Goal: Transaction & Acquisition: Purchase product/service

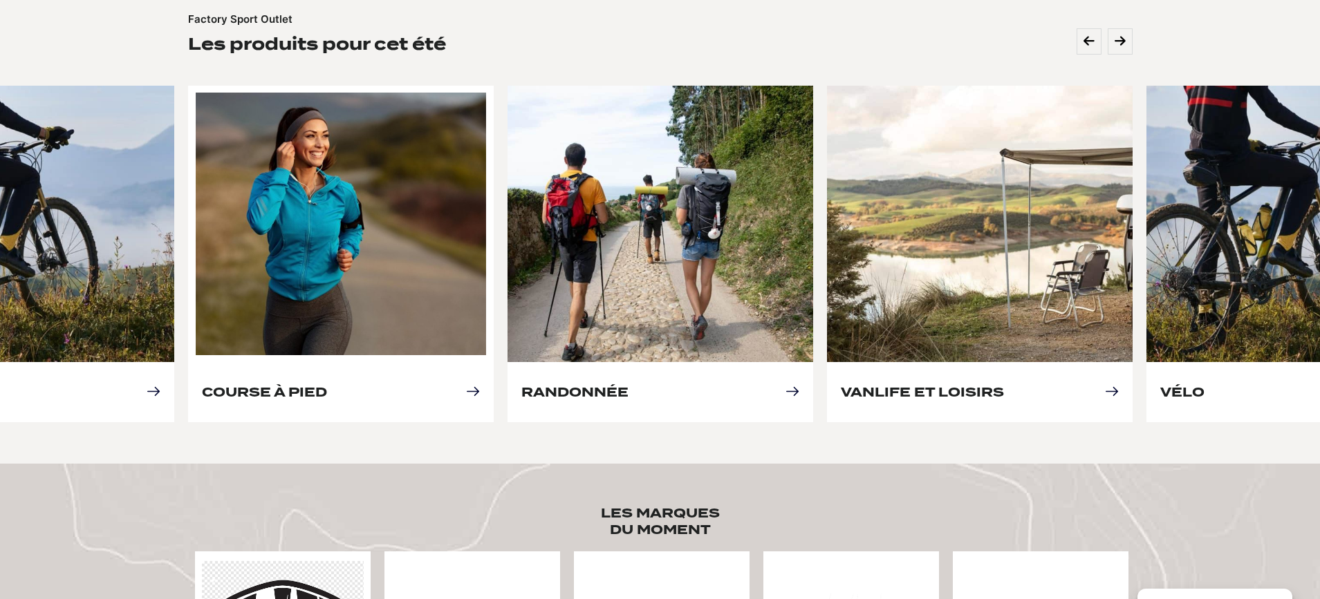
scroll to position [633, 0]
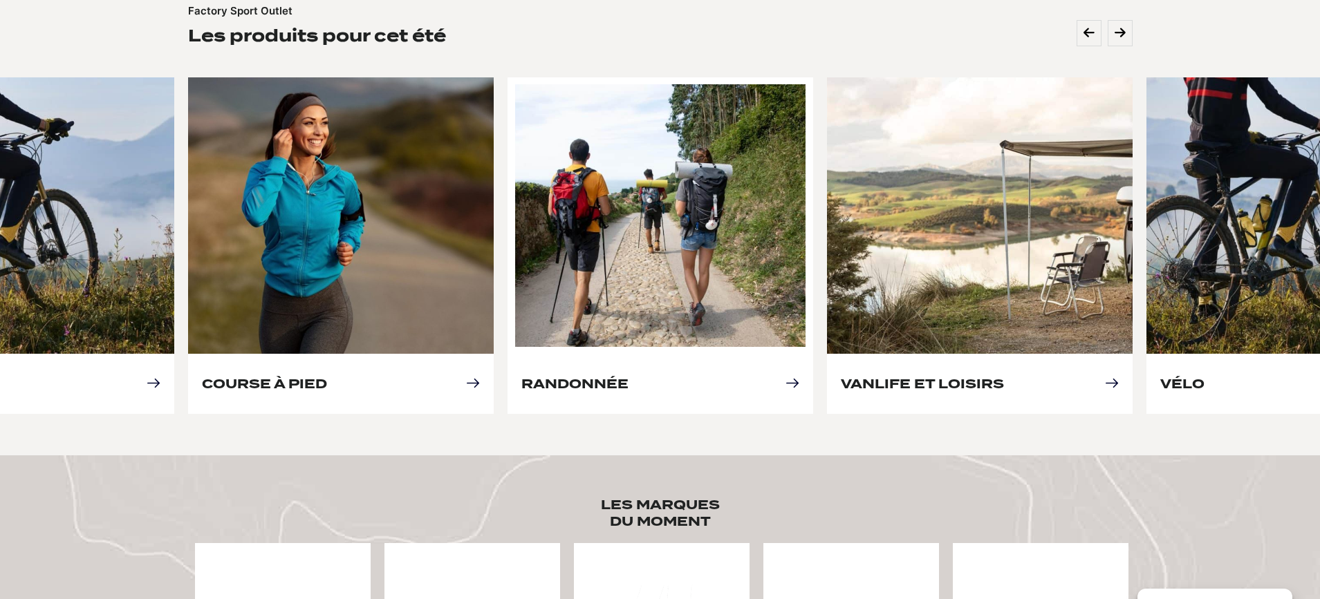
click at [544, 377] on link "Randonnée" at bounding box center [574, 384] width 107 height 15
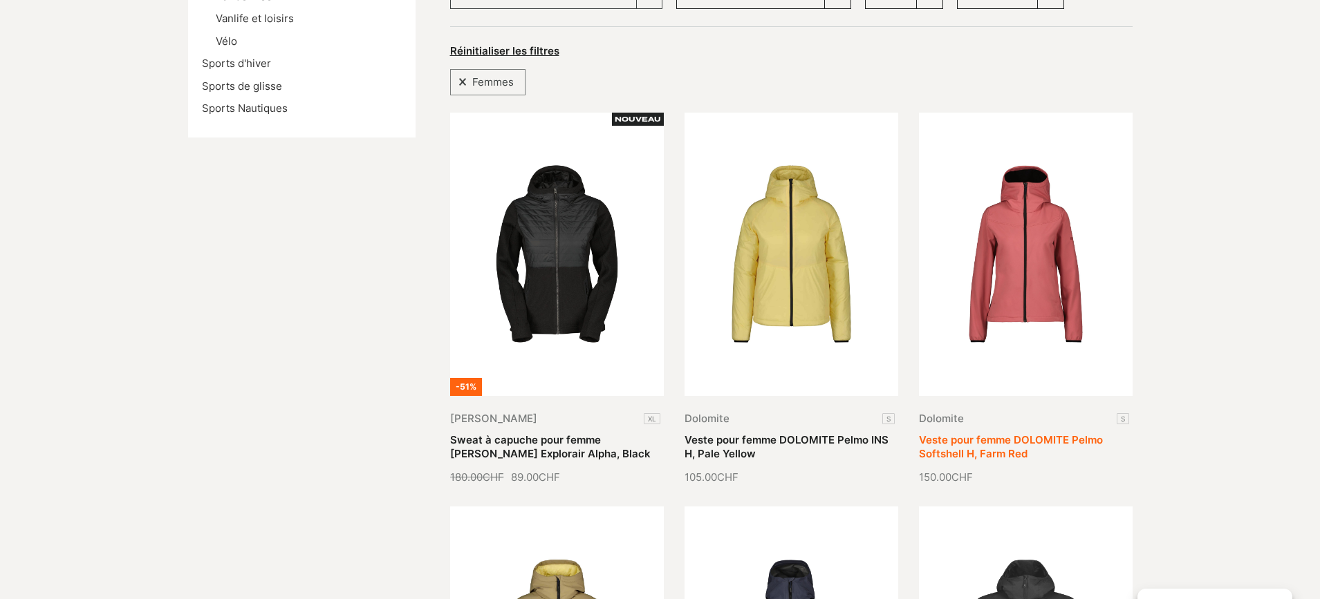
scroll to position [278, 0]
click at [999, 432] on link "Veste pour femme DOLOMITE Pelmo Softshell H, Farm Red" at bounding box center [1011, 445] width 184 height 27
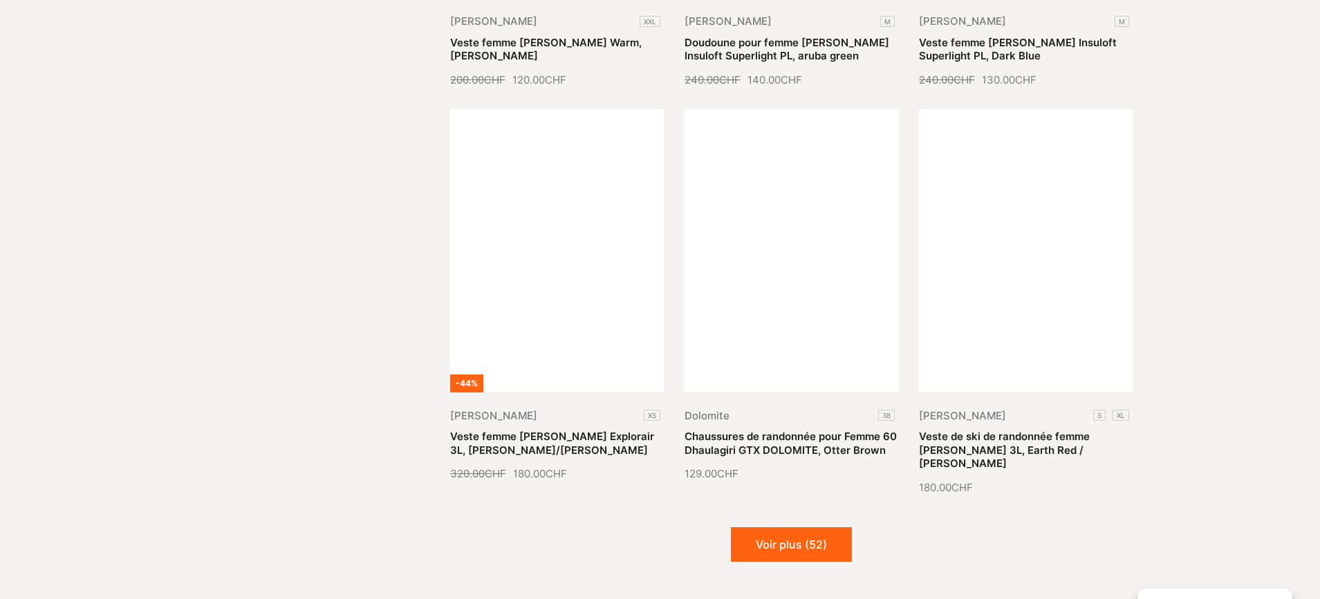
scroll to position [1515, 0]
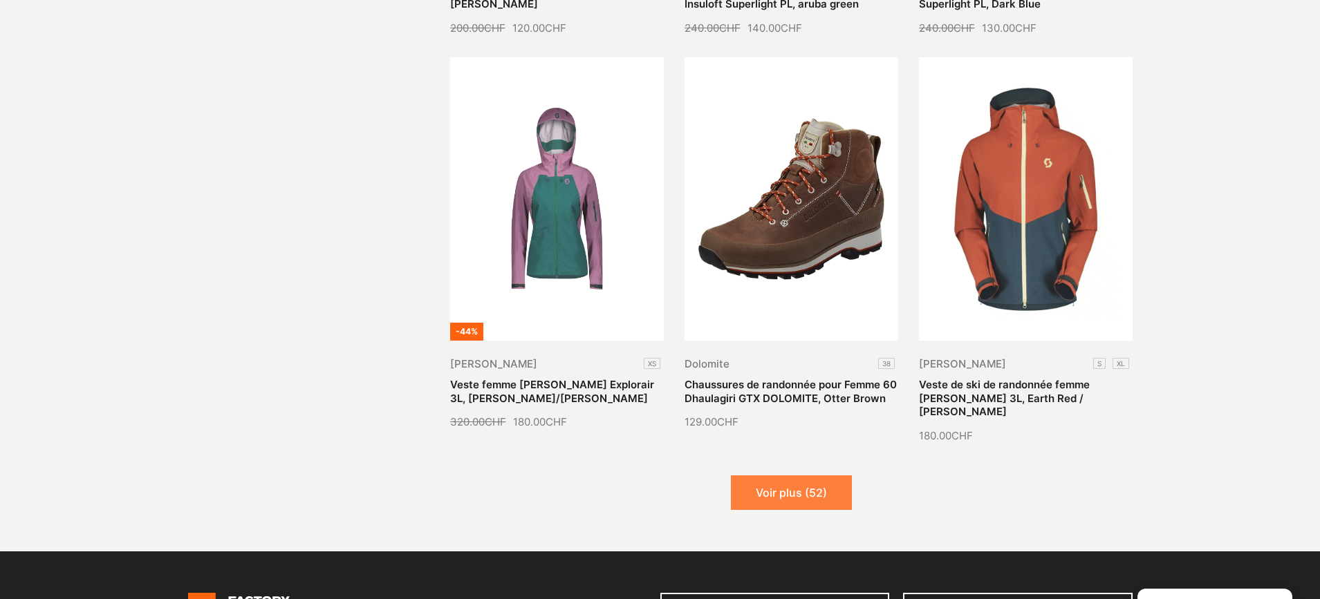
click at [796, 484] on button "Voir plus (52)" at bounding box center [791, 493] width 121 height 35
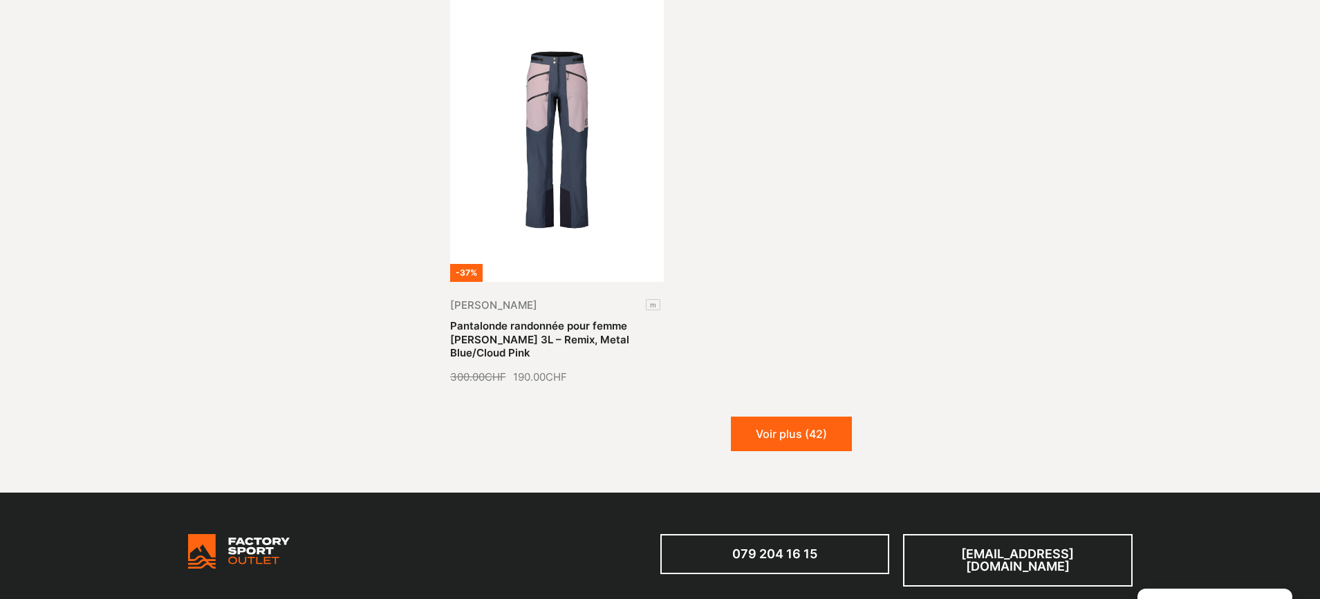
scroll to position [3193, 0]
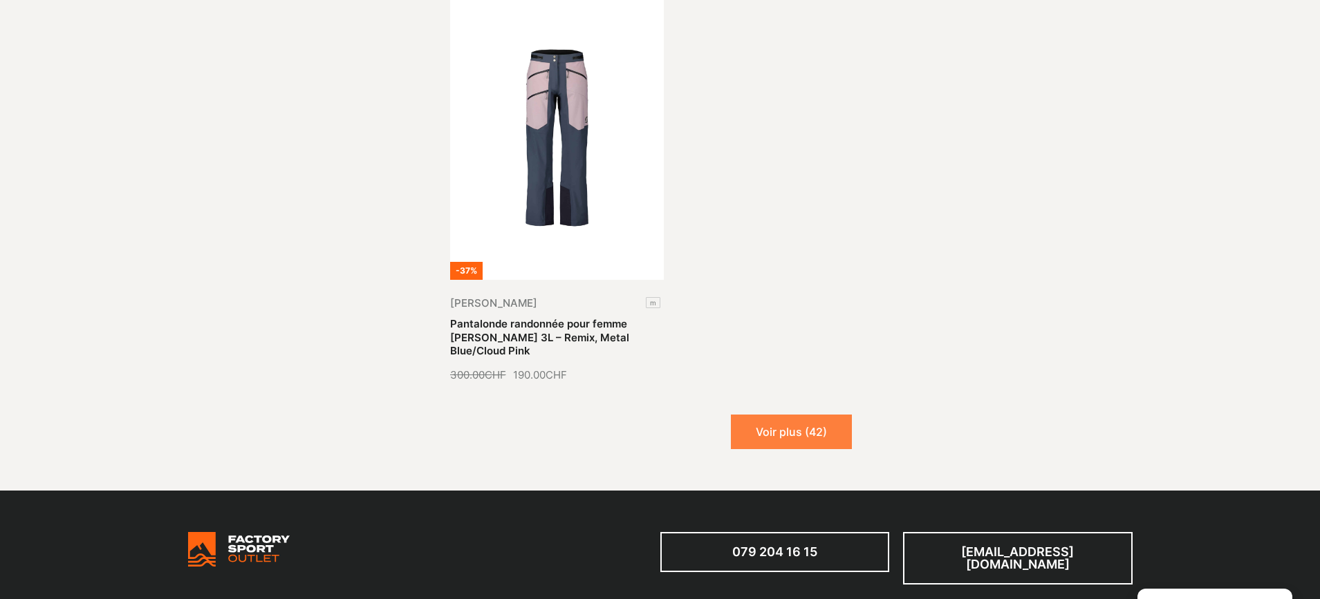
click at [811, 422] on button "Voir plus (42)" at bounding box center [791, 432] width 121 height 35
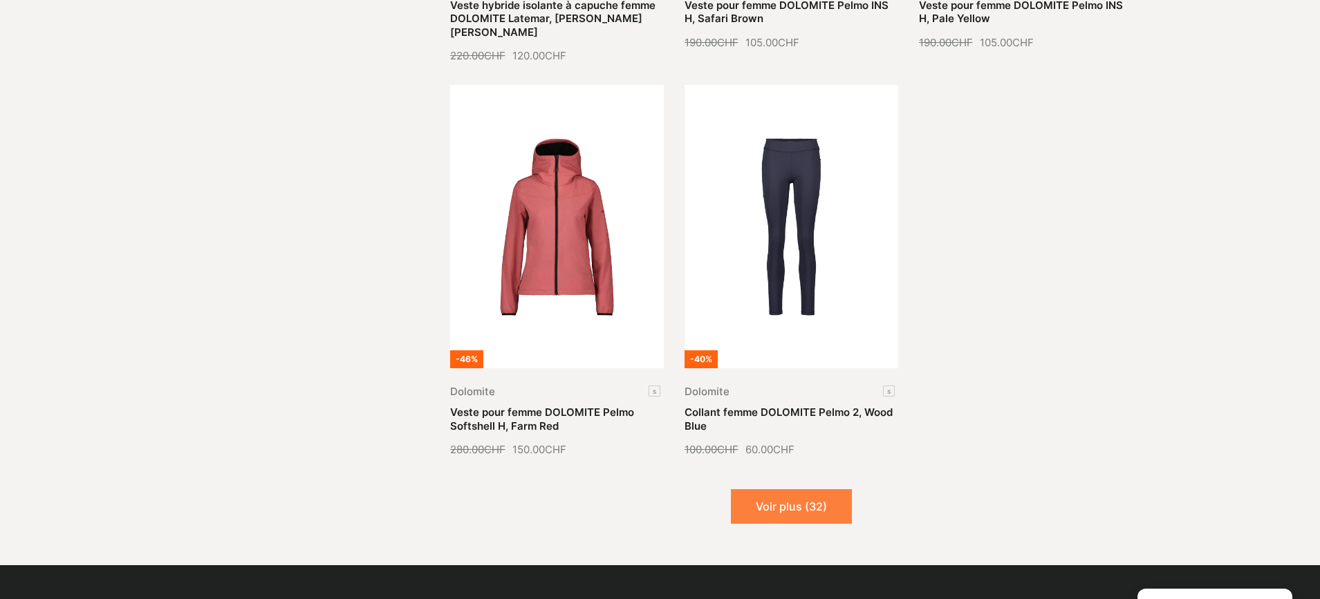
scroll to position [4317, 0]
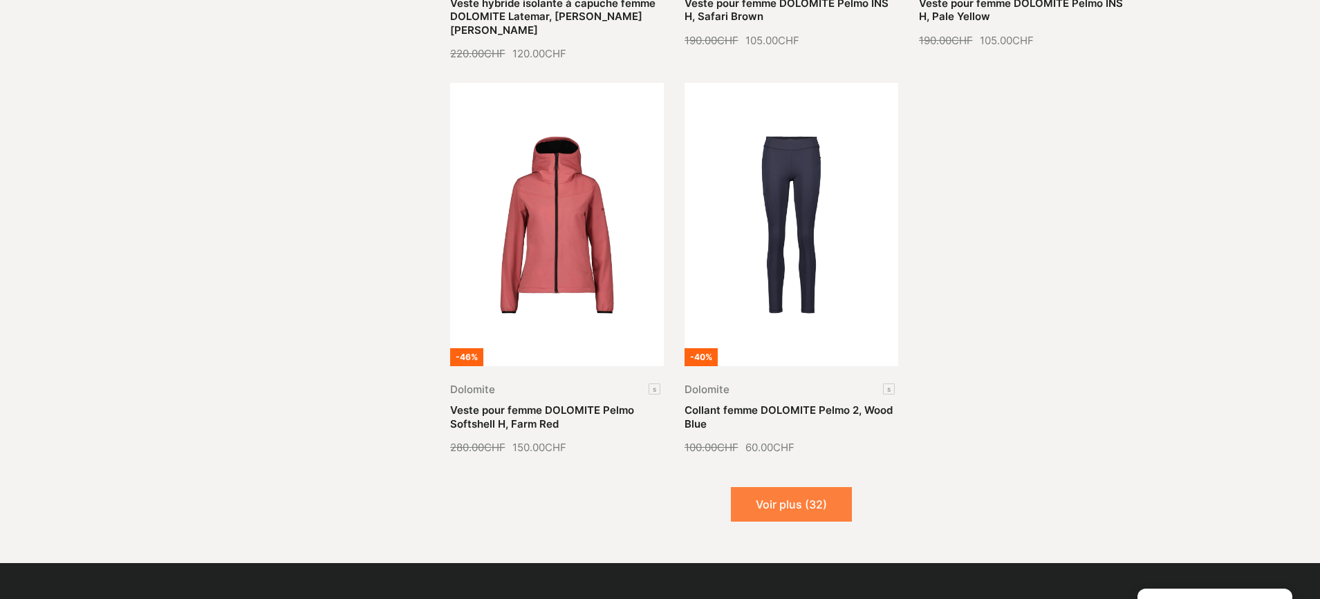
click at [795, 487] on button "Voir plus (32)" at bounding box center [791, 504] width 121 height 35
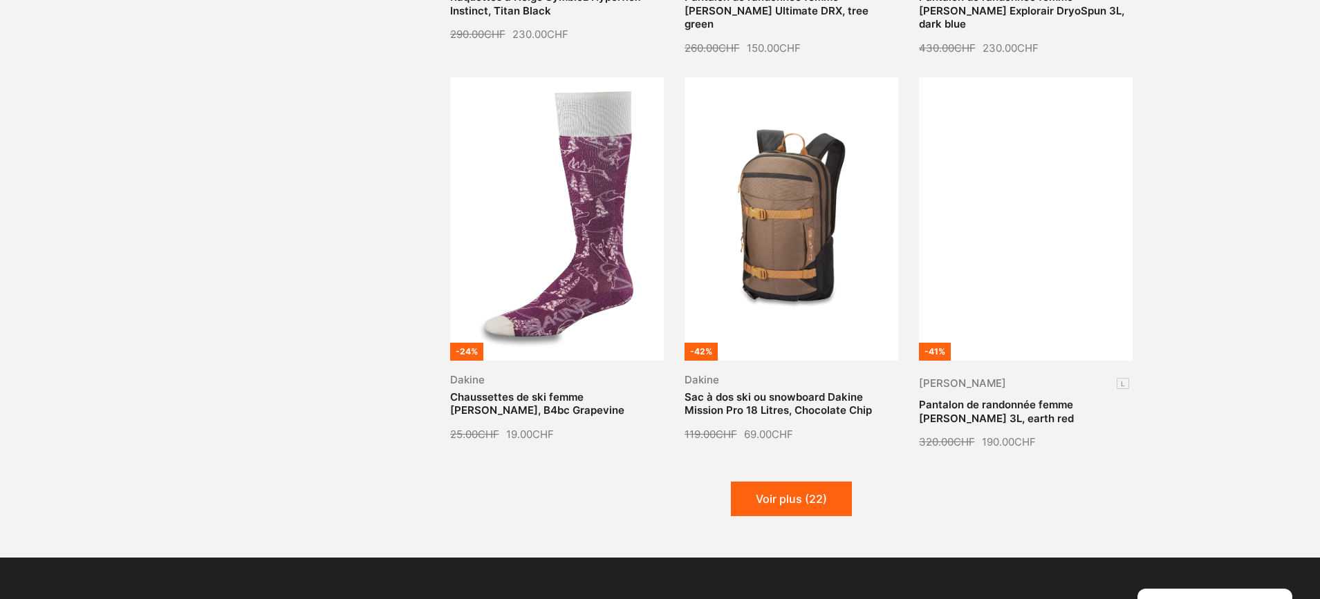
scroll to position [5526, 0]
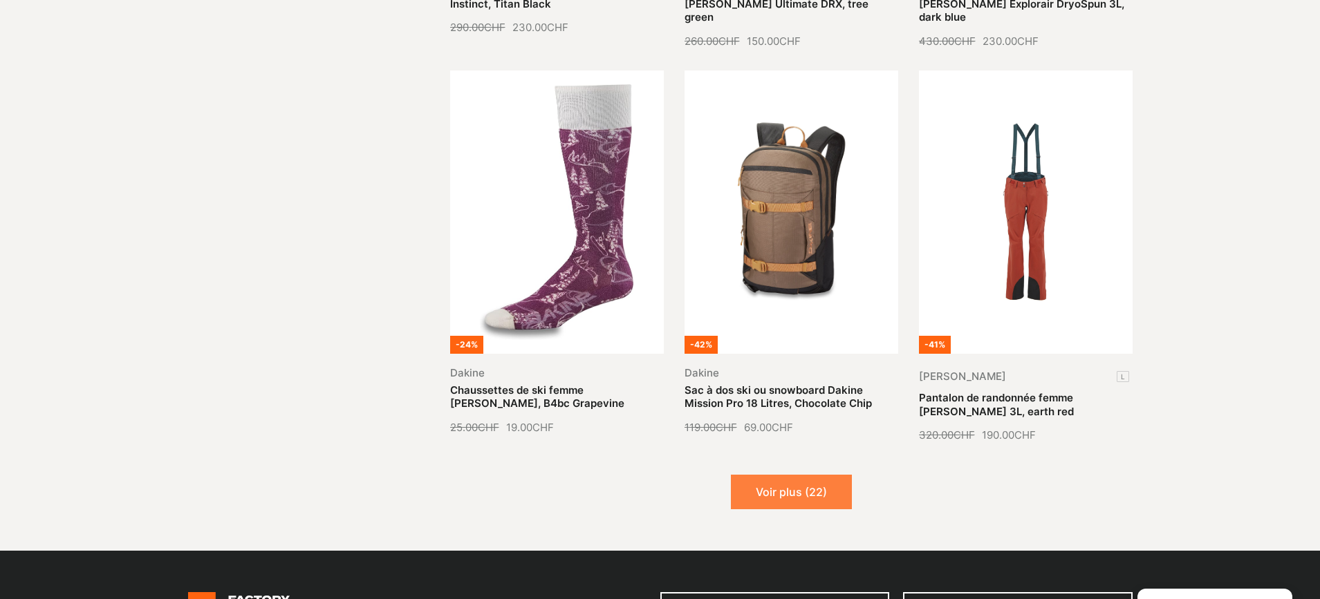
click at [823, 475] on button "Voir plus (22)" at bounding box center [791, 492] width 121 height 35
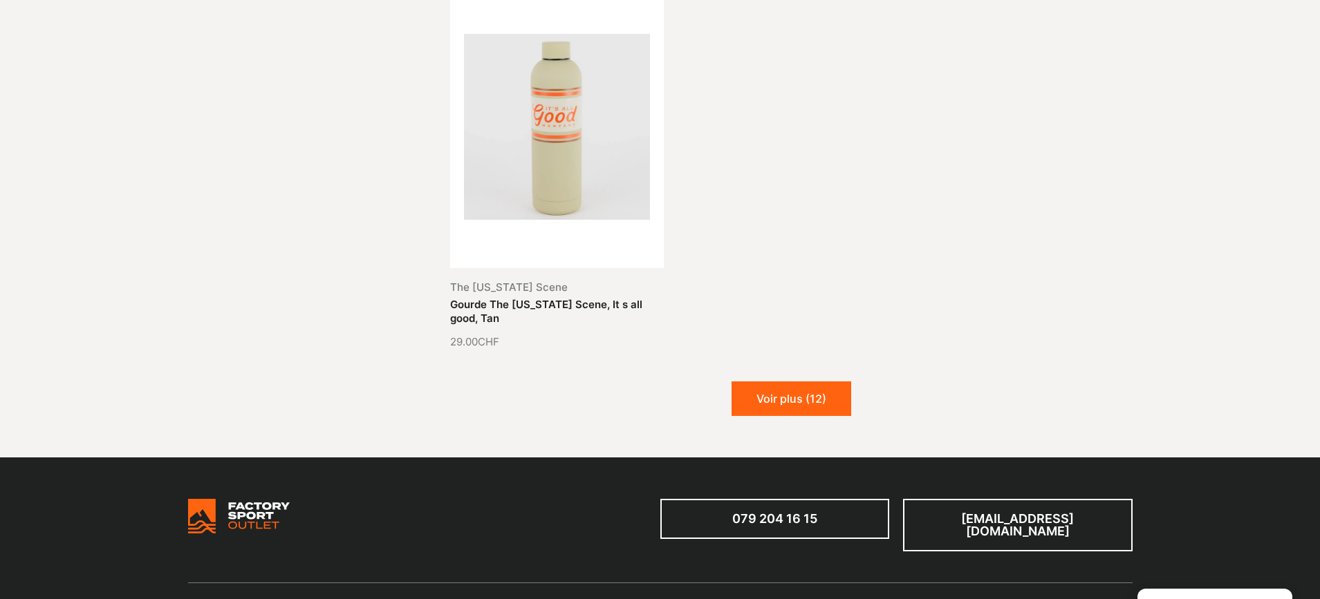
scroll to position [7189, 0]
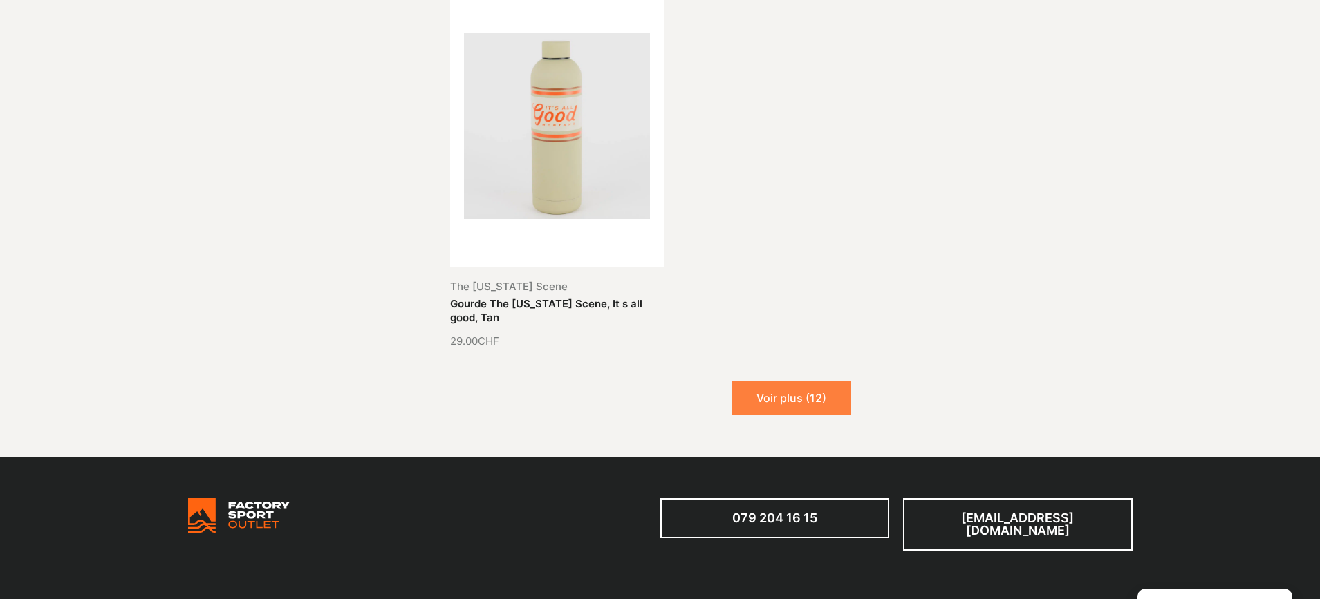
click at [768, 381] on button "Voir plus (12)" at bounding box center [791, 398] width 120 height 35
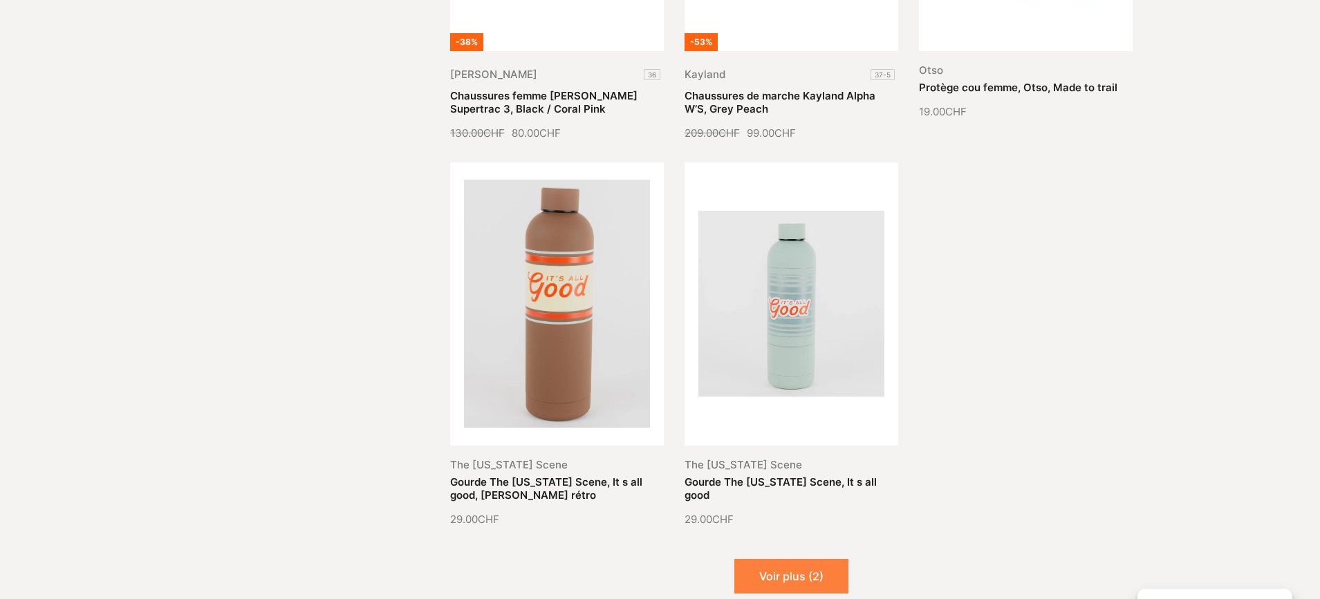
click at [806, 559] on button "Voir plus (2)" at bounding box center [791, 576] width 114 height 35
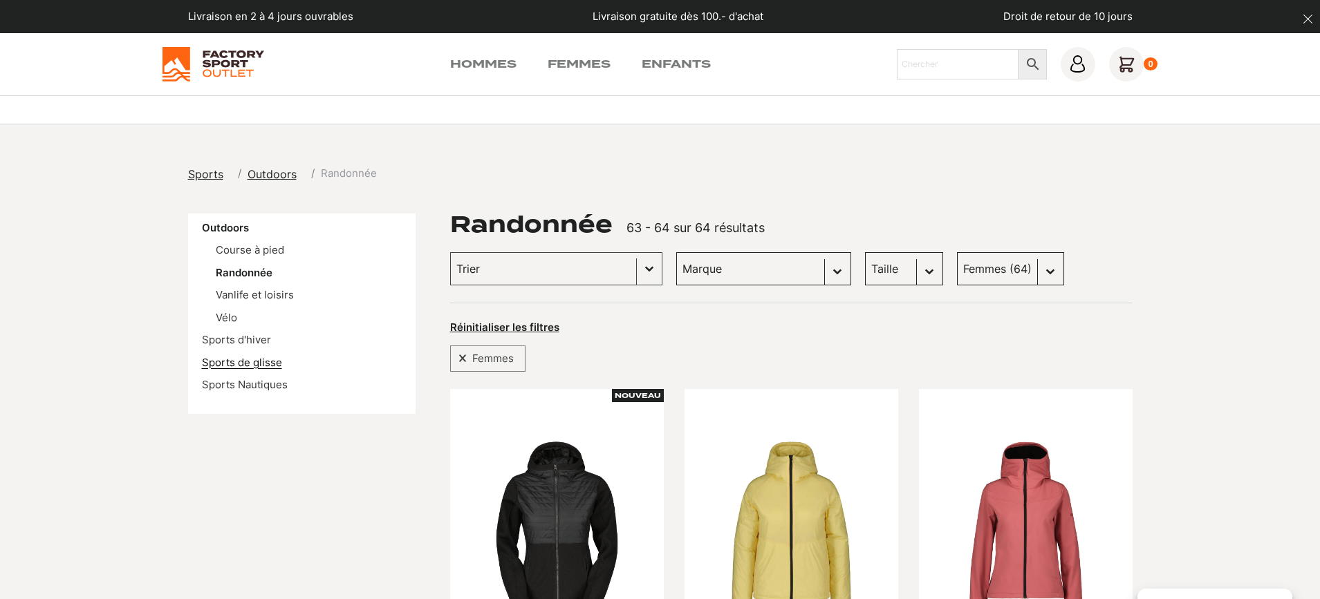
scroll to position [0, 0]
click at [236, 342] on link "Sports d'hiver" at bounding box center [236, 339] width 69 height 13
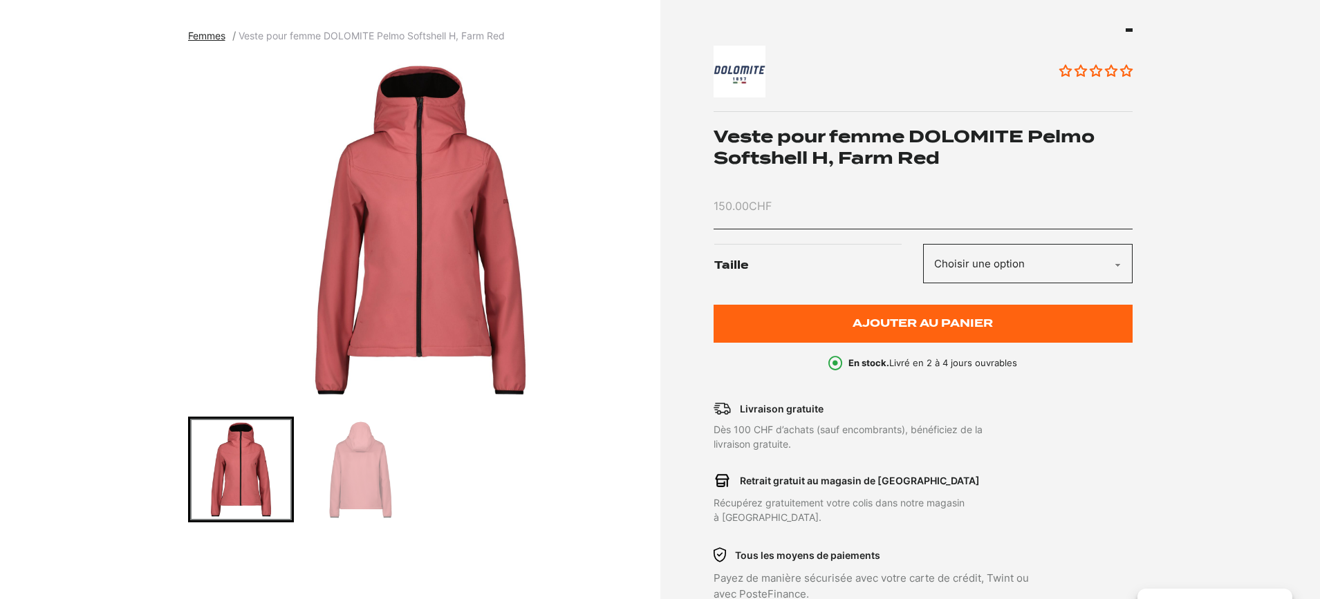
scroll to position [599, 0]
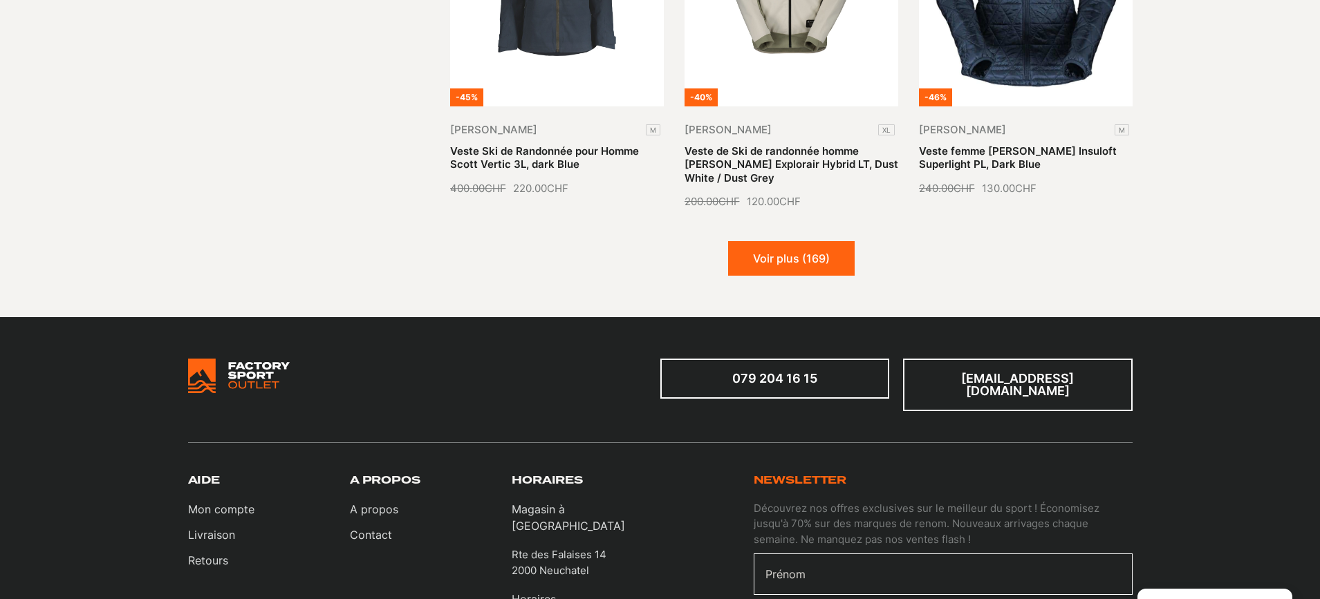
scroll to position [1737, 0]
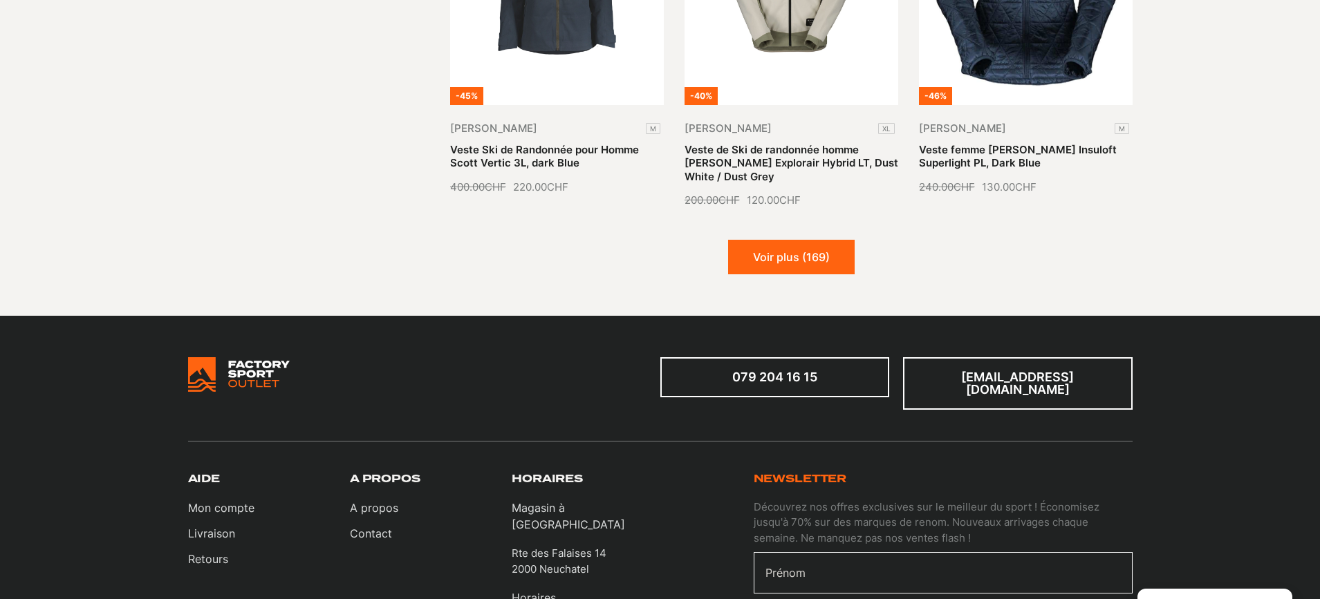
drag, startPoint x: 817, startPoint y: 234, endPoint x: 966, endPoint y: 273, distance: 154.3
click at [817, 240] on button "Voir plus (169)" at bounding box center [791, 257] width 127 height 35
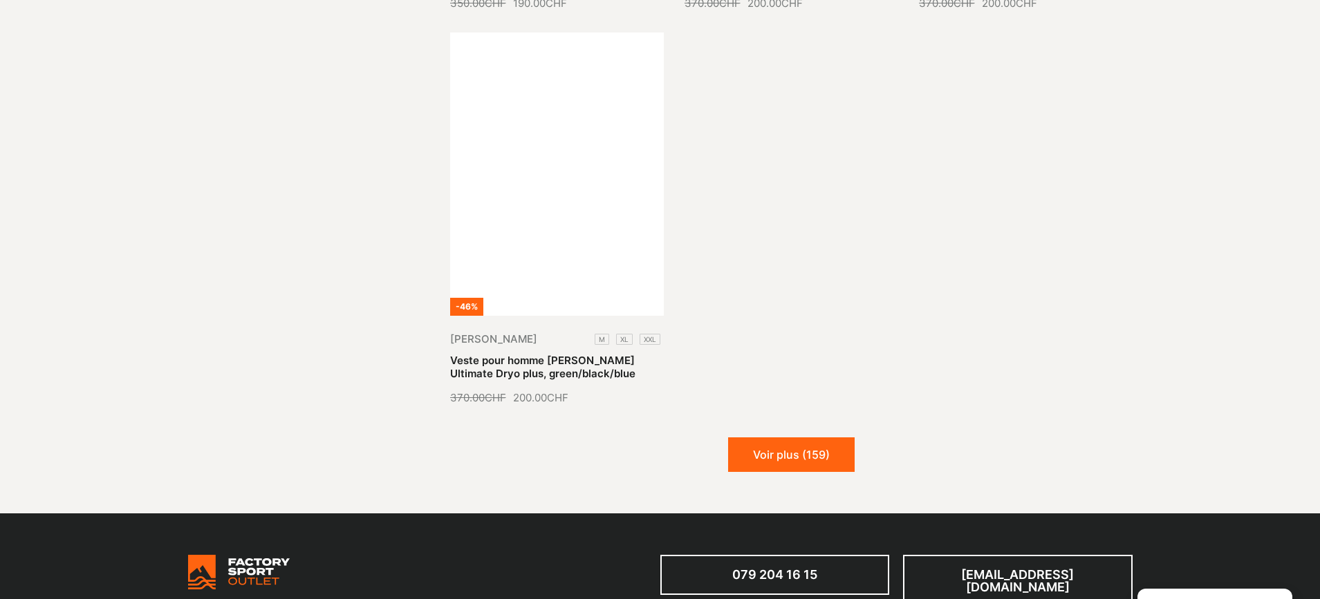
scroll to position [3156, 0]
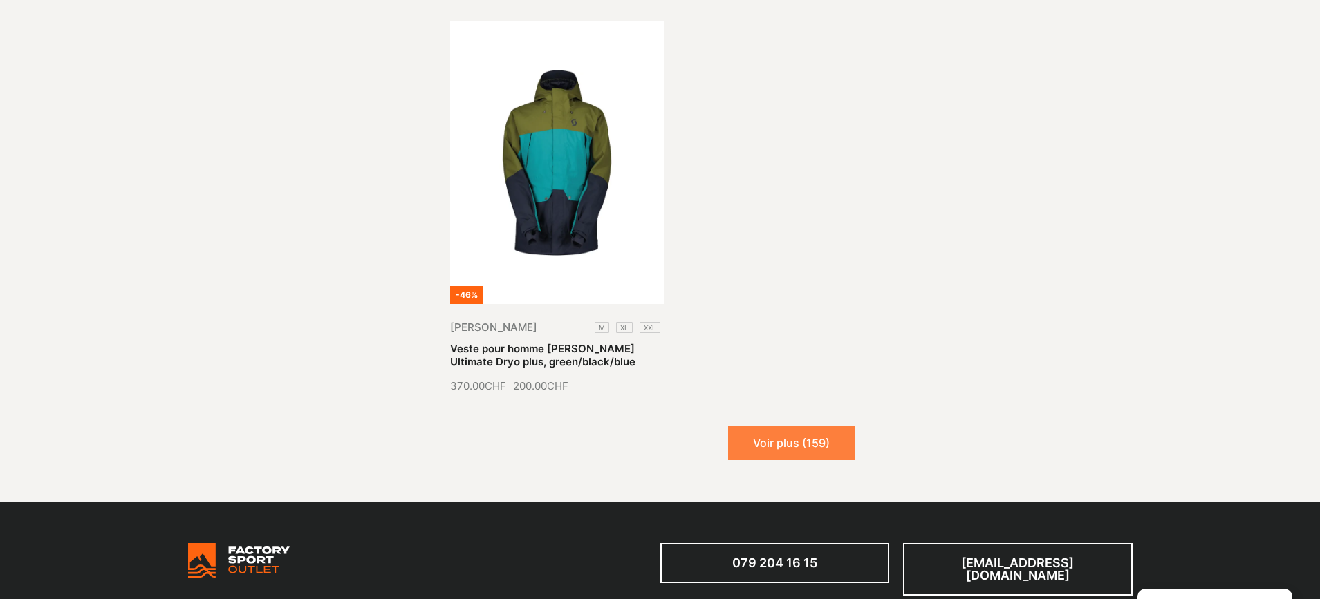
click at [768, 426] on button "Voir plus (159)" at bounding box center [791, 443] width 127 height 35
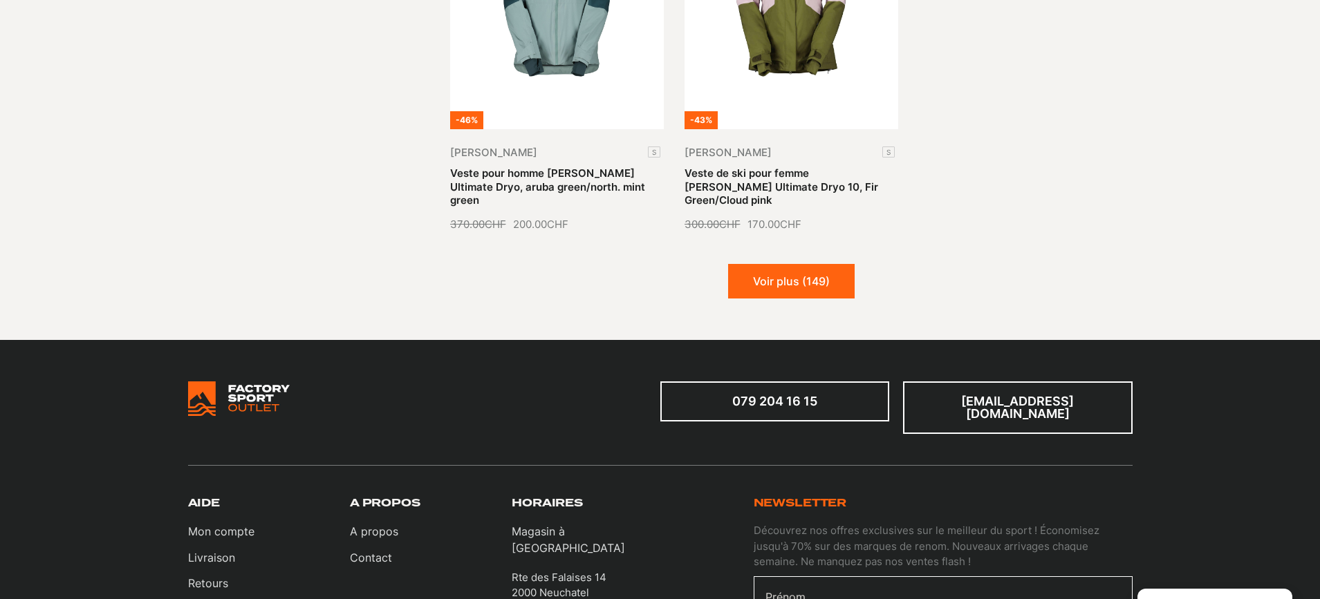
scroll to position [4557, 0]
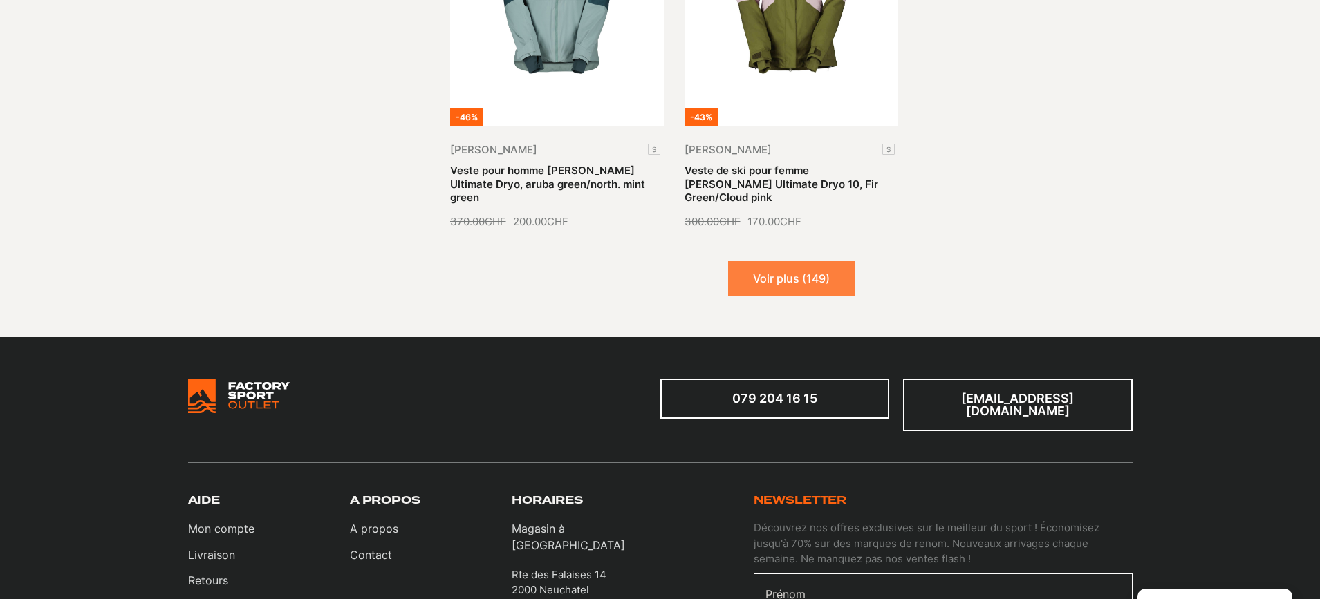
click at [783, 261] on button "Voir plus (149)" at bounding box center [791, 278] width 127 height 35
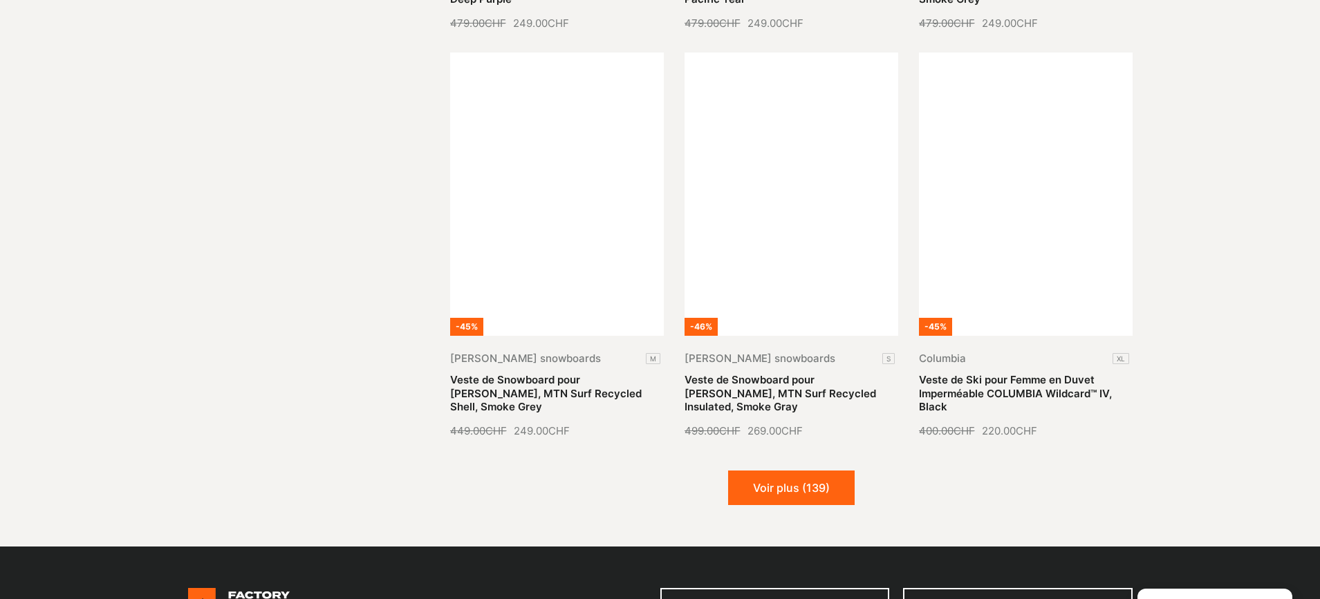
scroll to position [5575, 0]
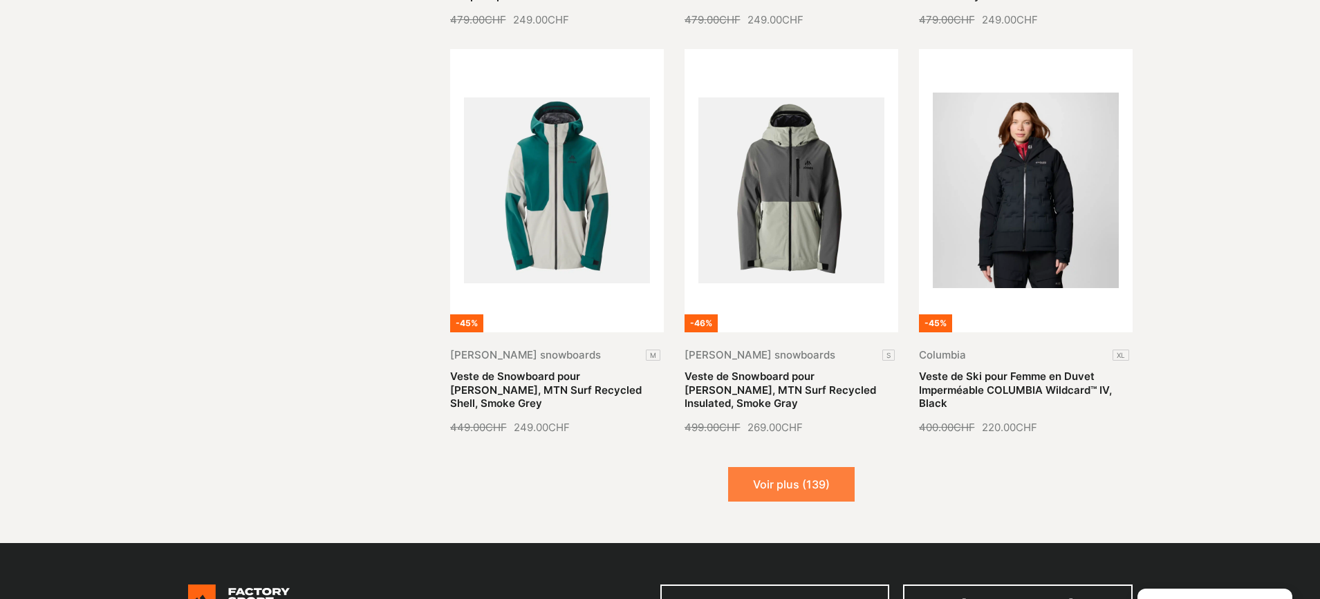
click at [821, 467] on button "Voir plus (139)" at bounding box center [791, 484] width 127 height 35
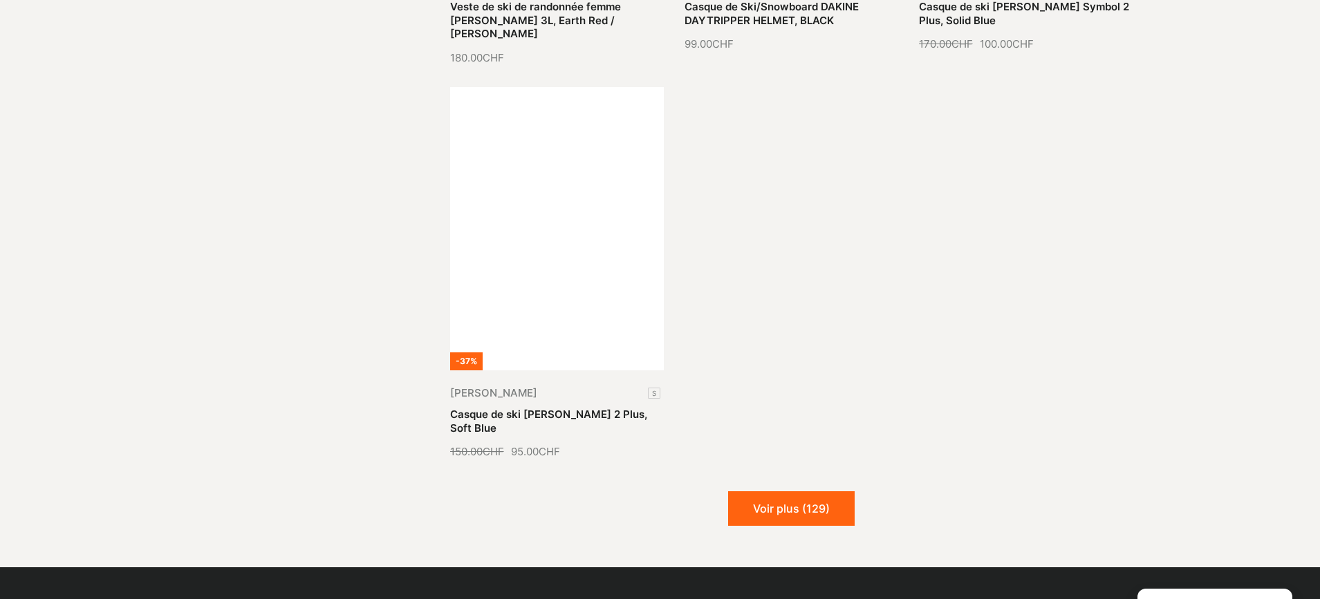
scroll to position [7157, 0]
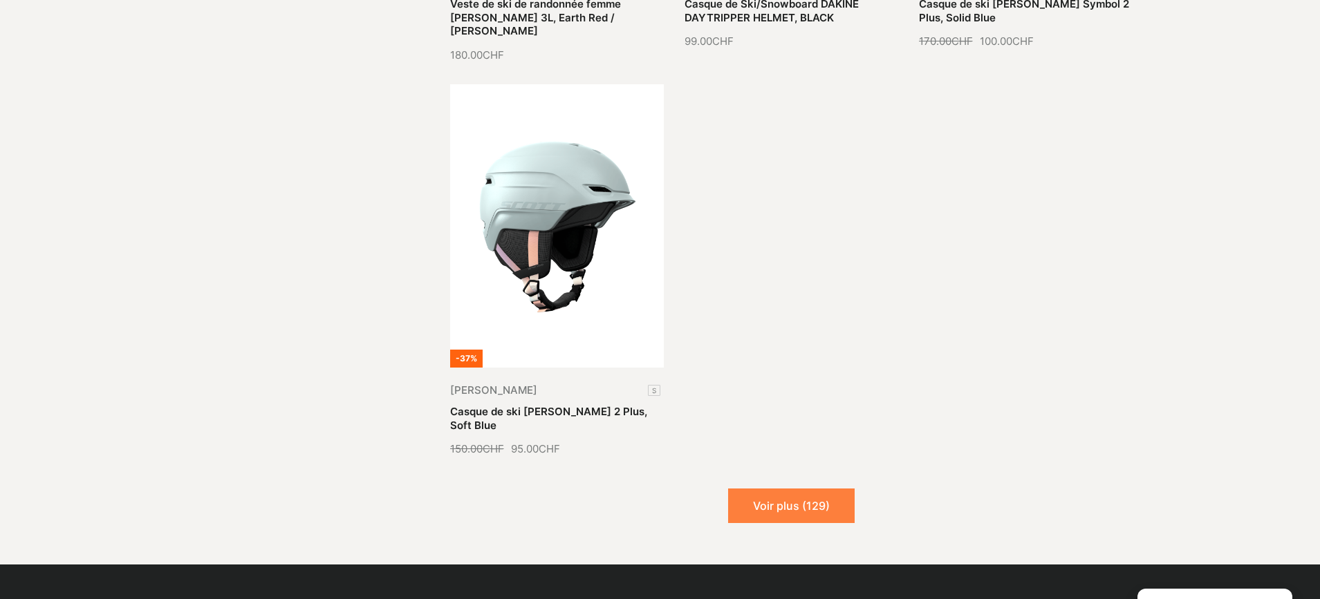
click at [813, 489] on button "Voir plus (129)" at bounding box center [791, 506] width 127 height 35
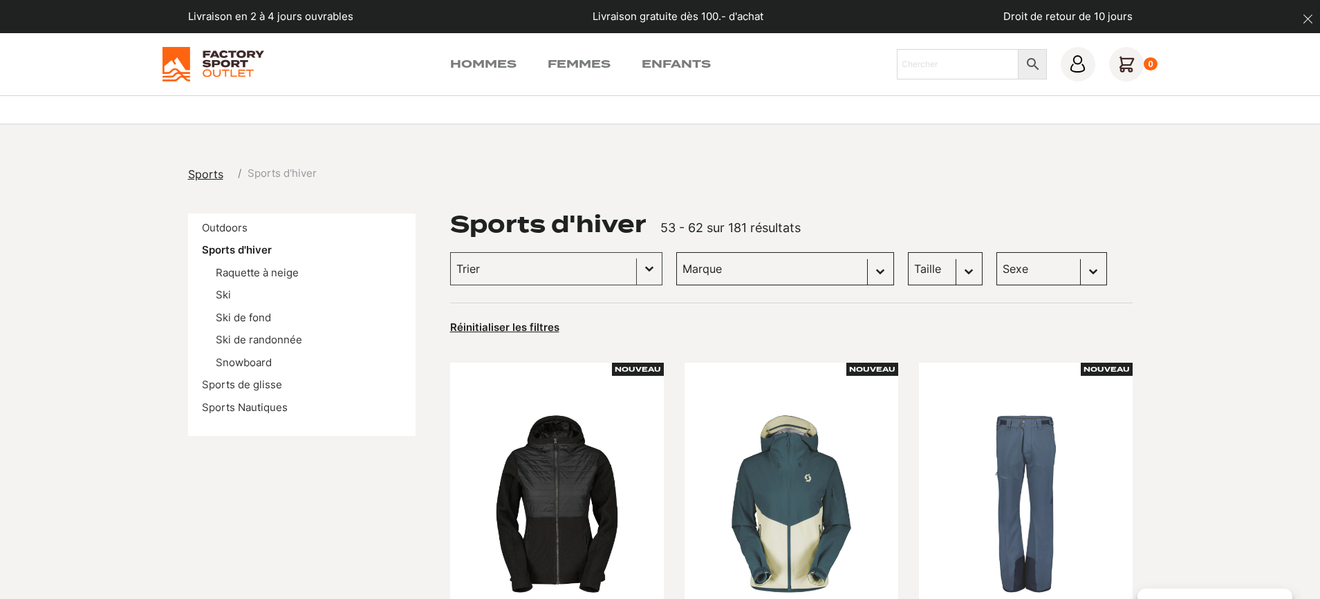
scroll to position [0, 0]
select select "femmes"
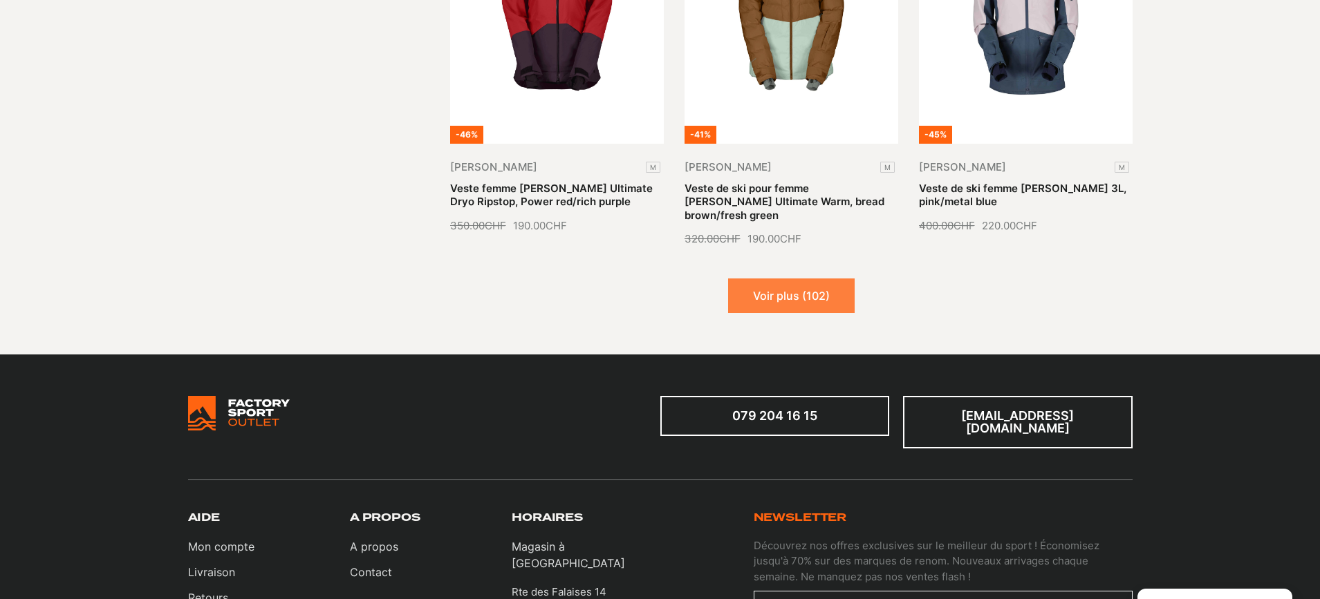
scroll to position [1724, 0]
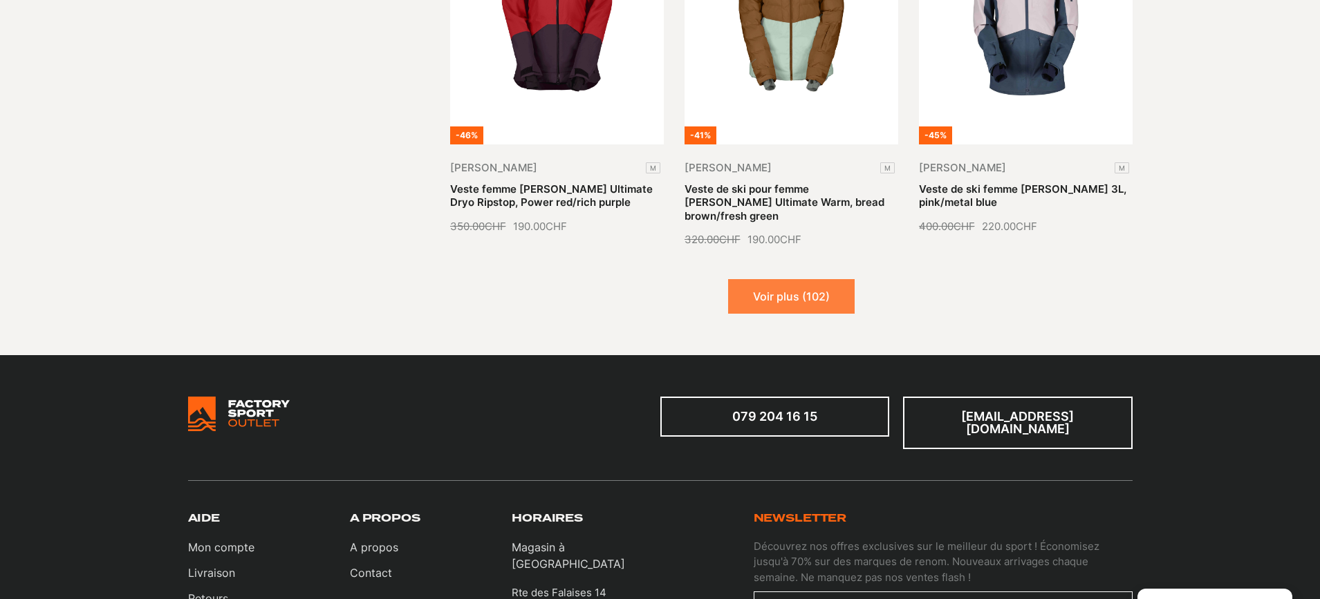
drag, startPoint x: 765, startPoint y: 262, endPoint x: 815, endPoint y: 268, distance: 50.8
click at [765, 279] on button "Voir plus (102)" at bounding box center [791, 296] width 127 height 35
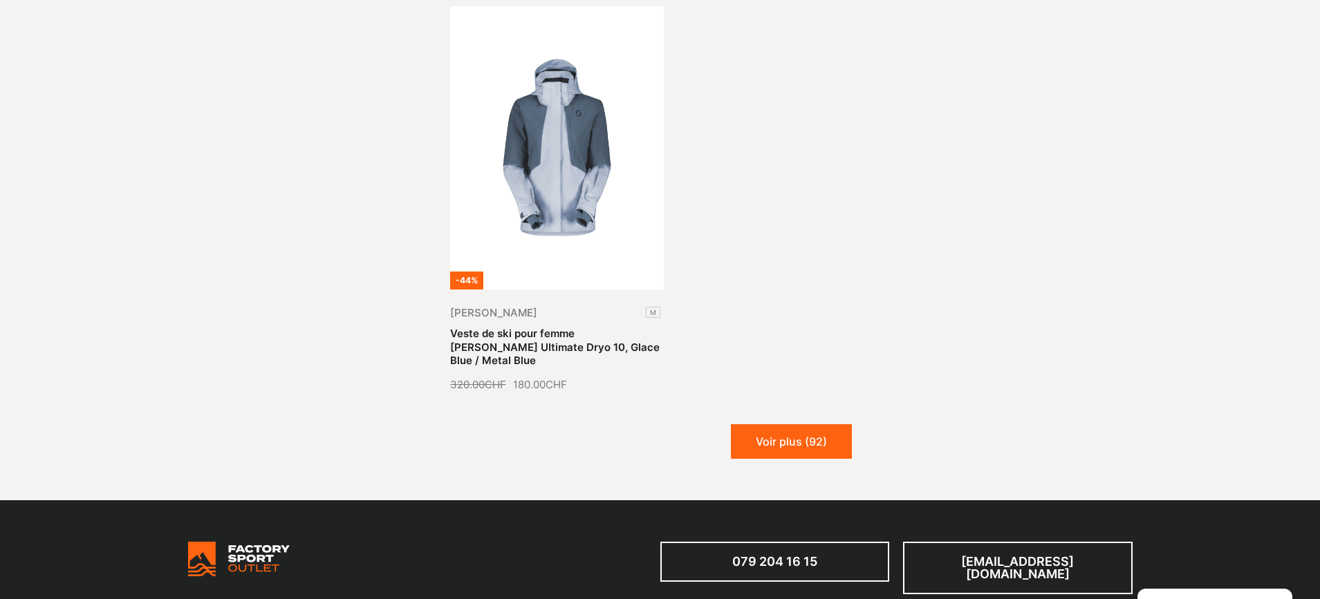
scroll to position [3246, 0]
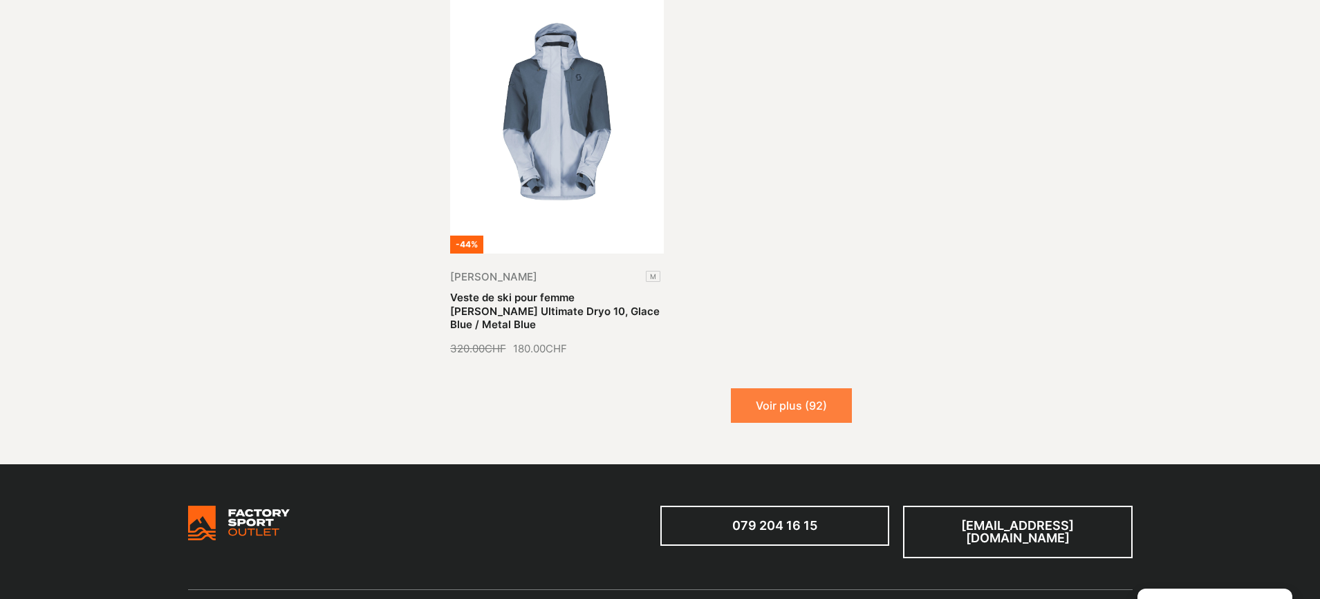
click at [781, 389] on button "Voir plus (92)" at bounding box center [791, 406] width 121 height 35
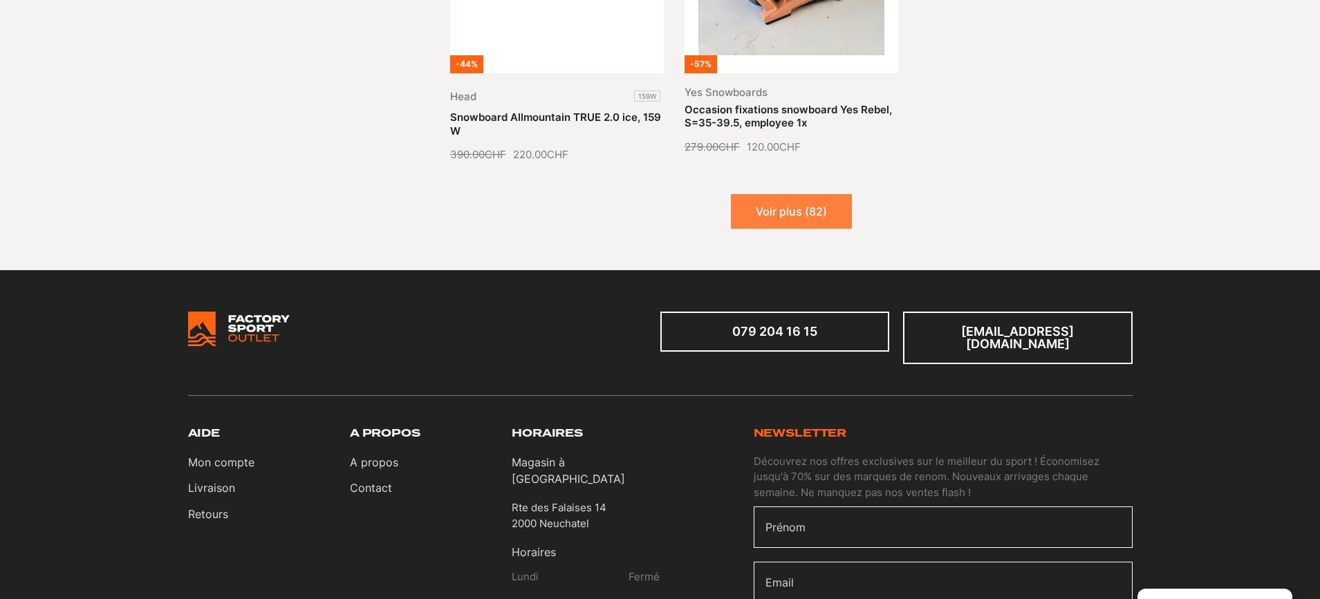
scroll to position [4643, 0]
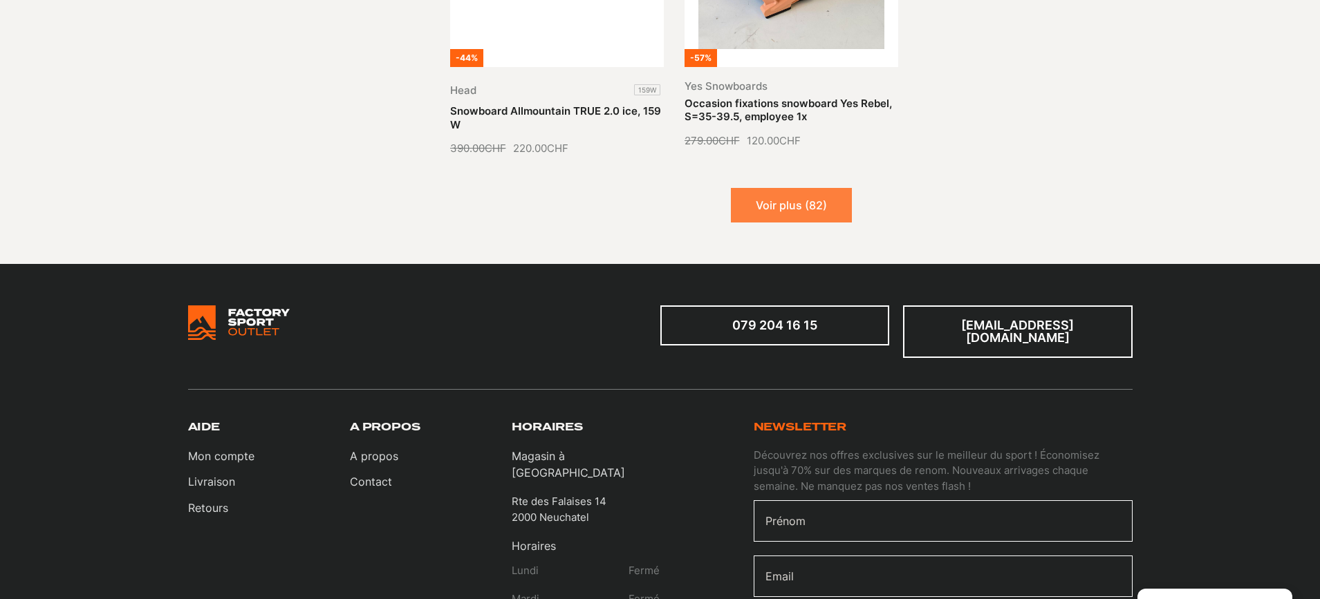
click at [769, 188] on button "Voir plus (82)" at bounding box center [791, 205] width 121 height 35
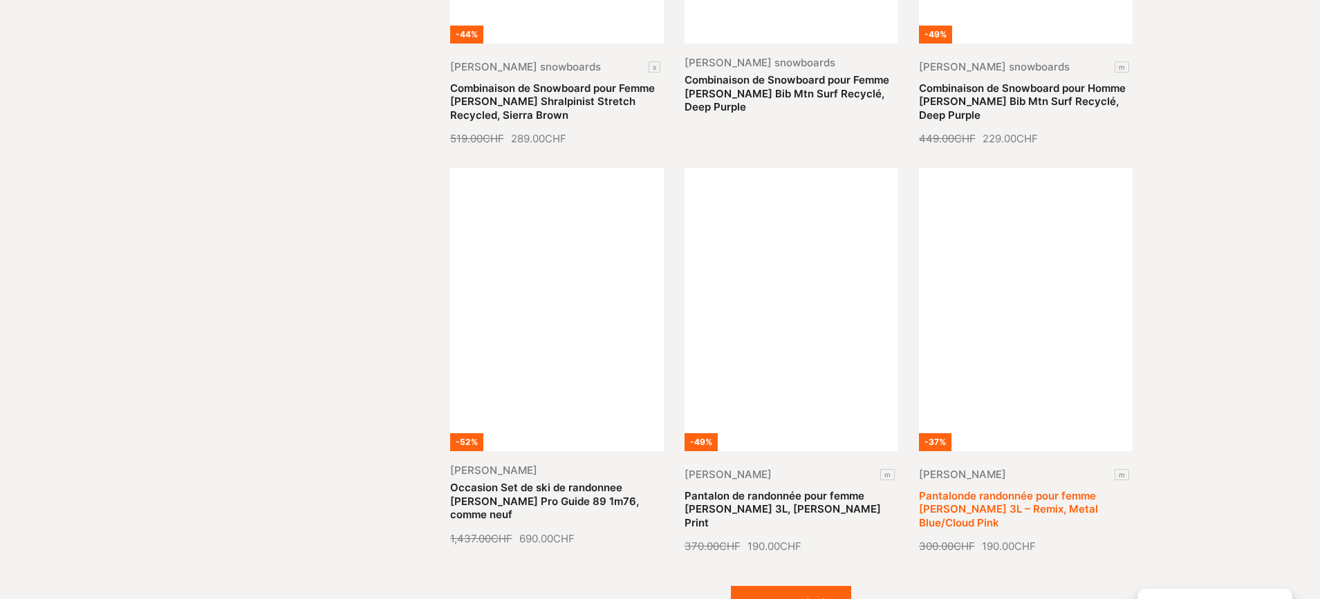
scroll to position [5658, 0]
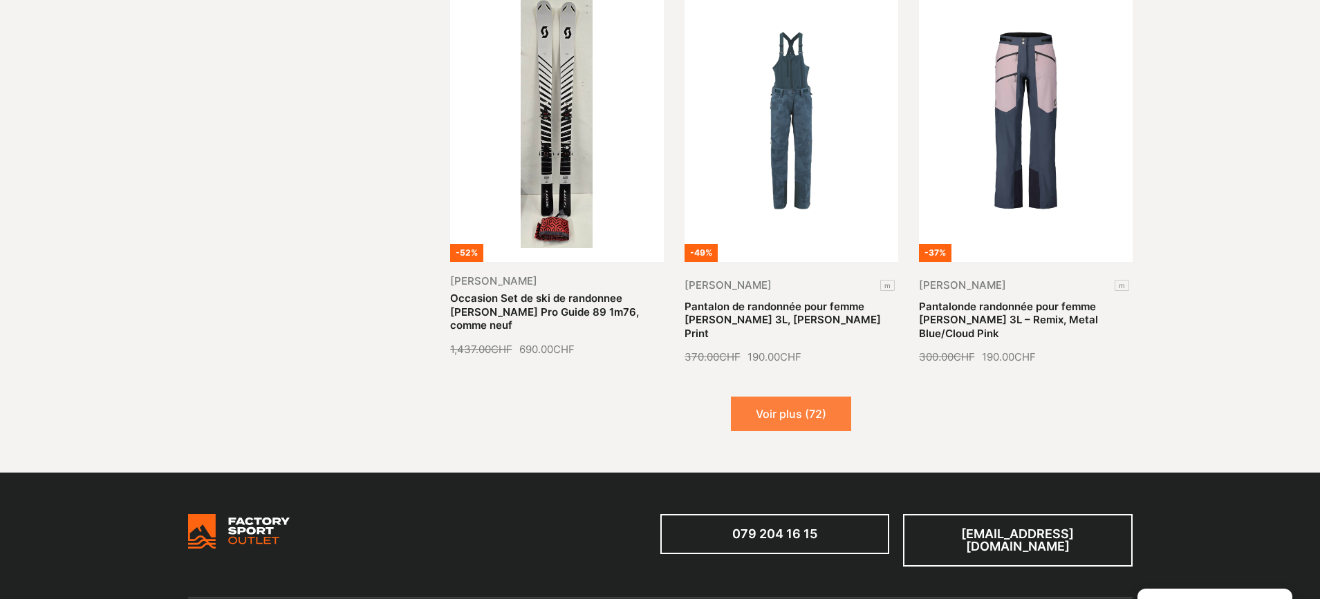
click at [811, 397] on button "Voir plus (72)" at bounding box center [791, 414] width 120 height 35
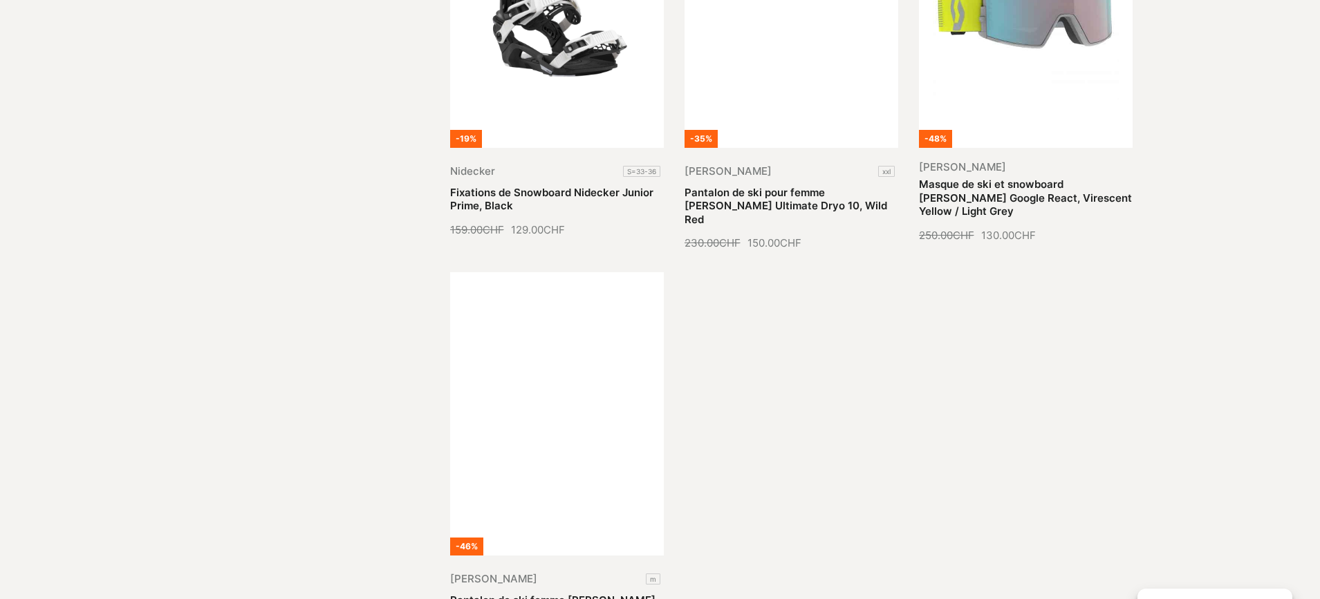
scroll to position [7097, 0]
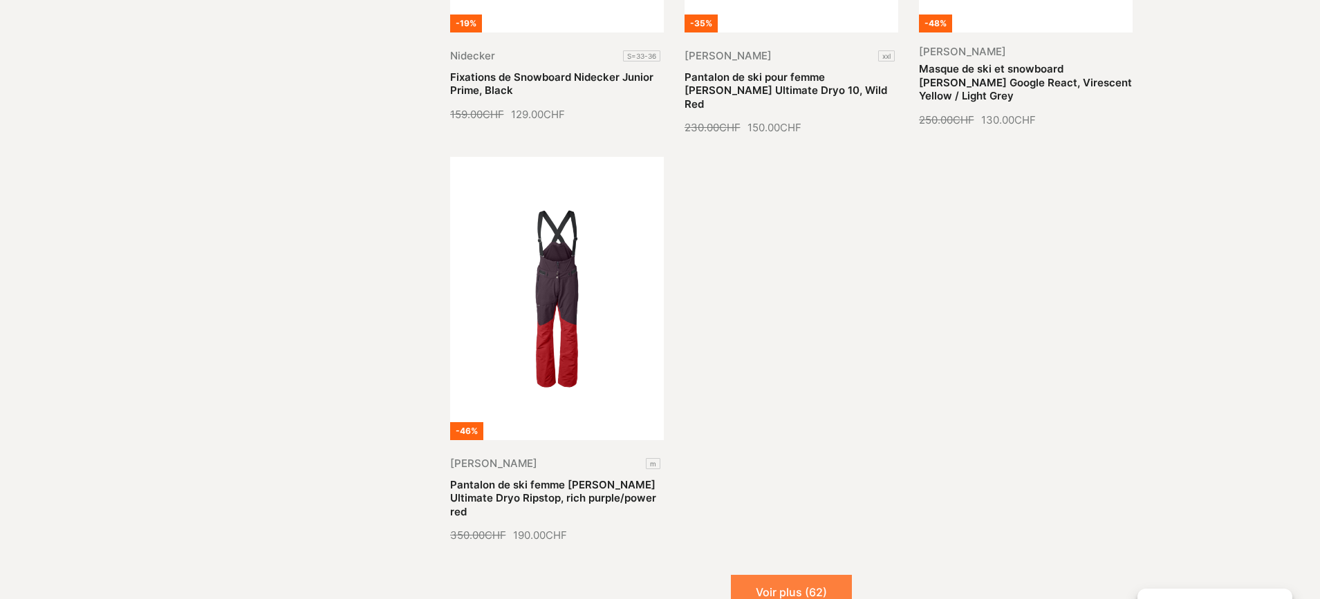
click at [821, 575] on button "Voir plus (62)" at bounding box center [791, 592] width 121 height 35
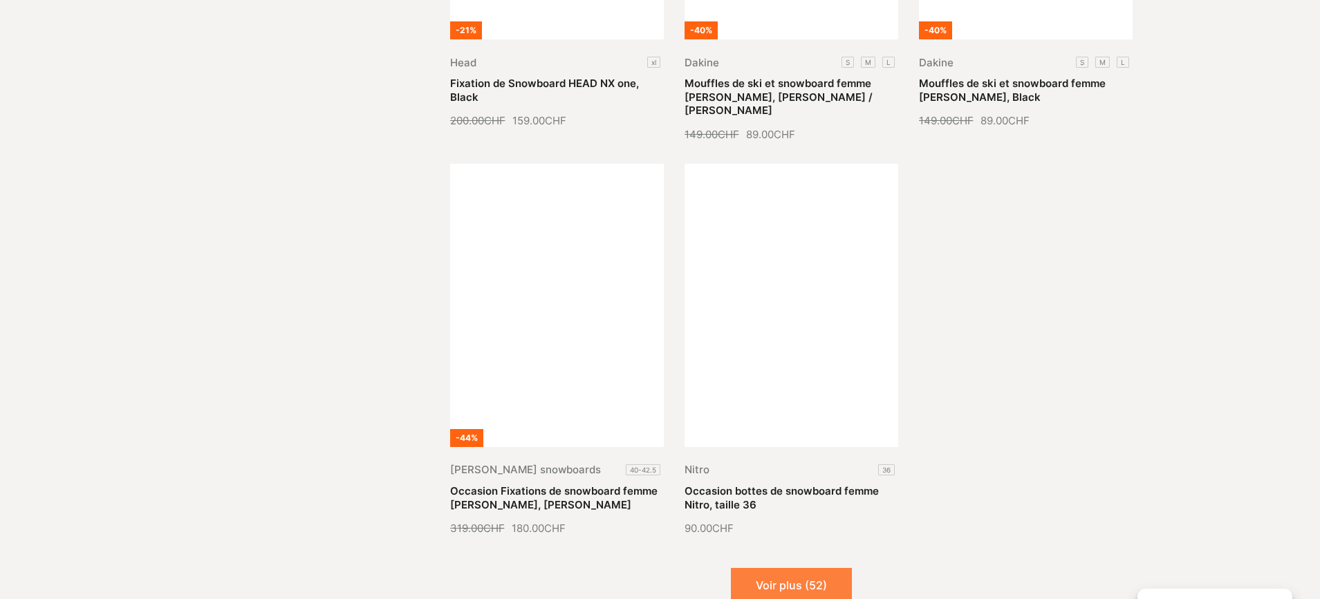
scroll to position [8291, 0]
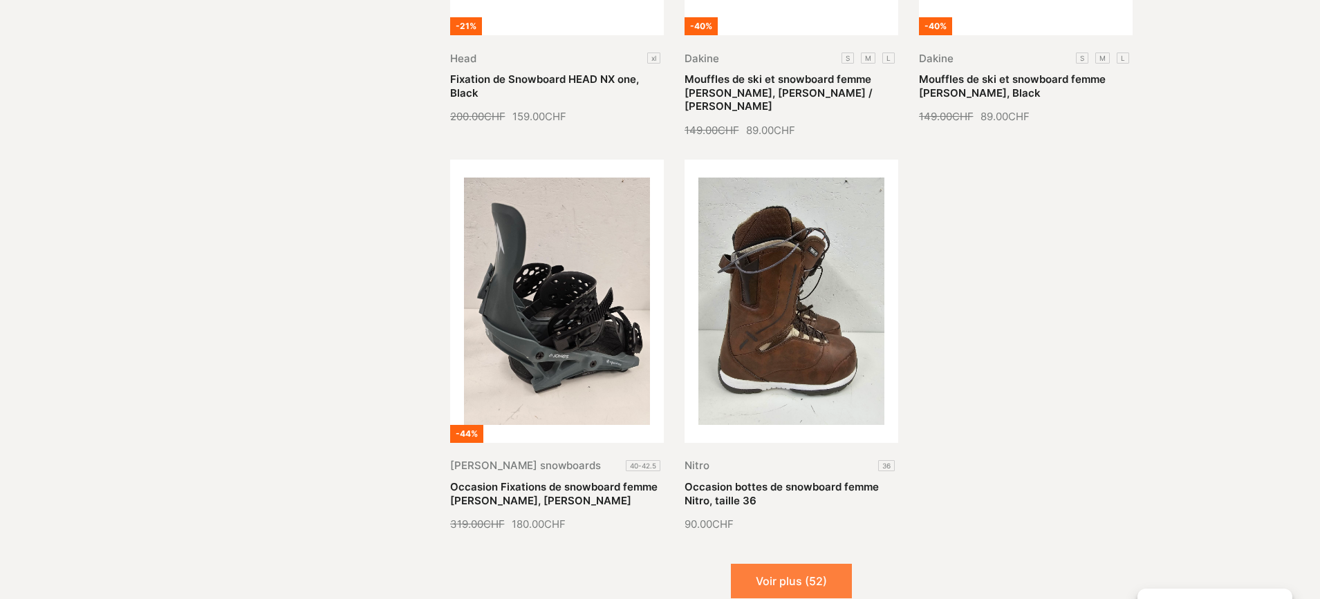
click at [800, 564] on button "Voir plus (52)" at bounding box center [791, 581] width 121 height 35
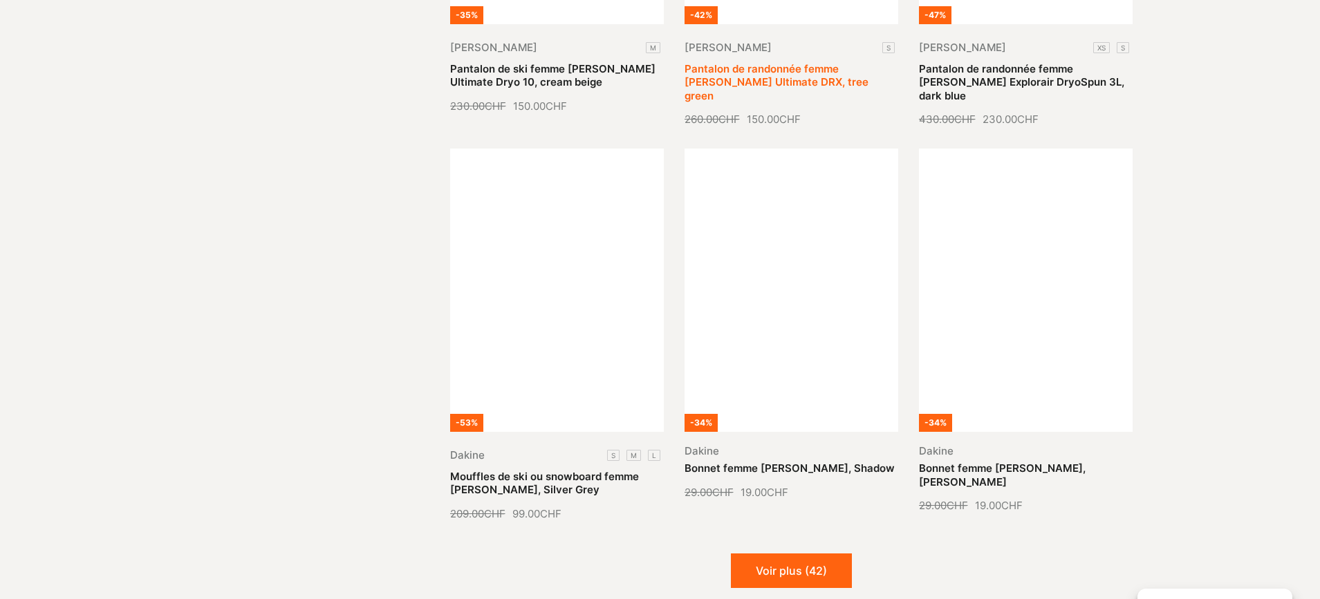
scroll to position [9544, 0]
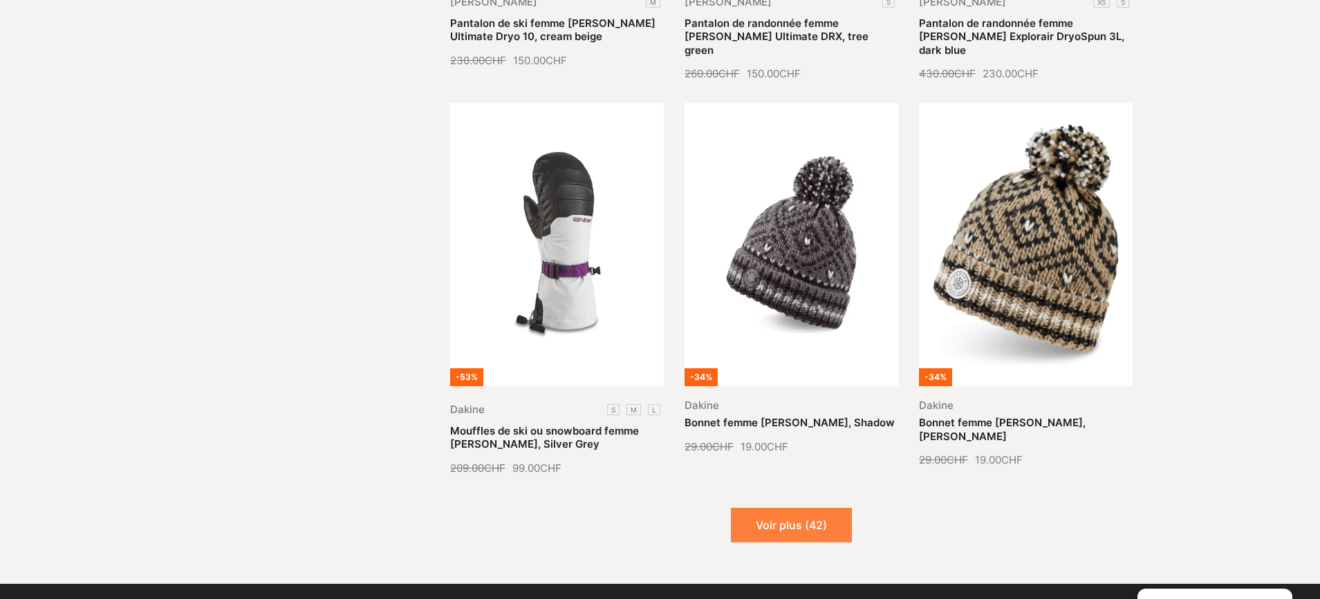
click at [803, 508] on button "Voir plus (42)" at bounding box center [791, 525] width 121 height 35
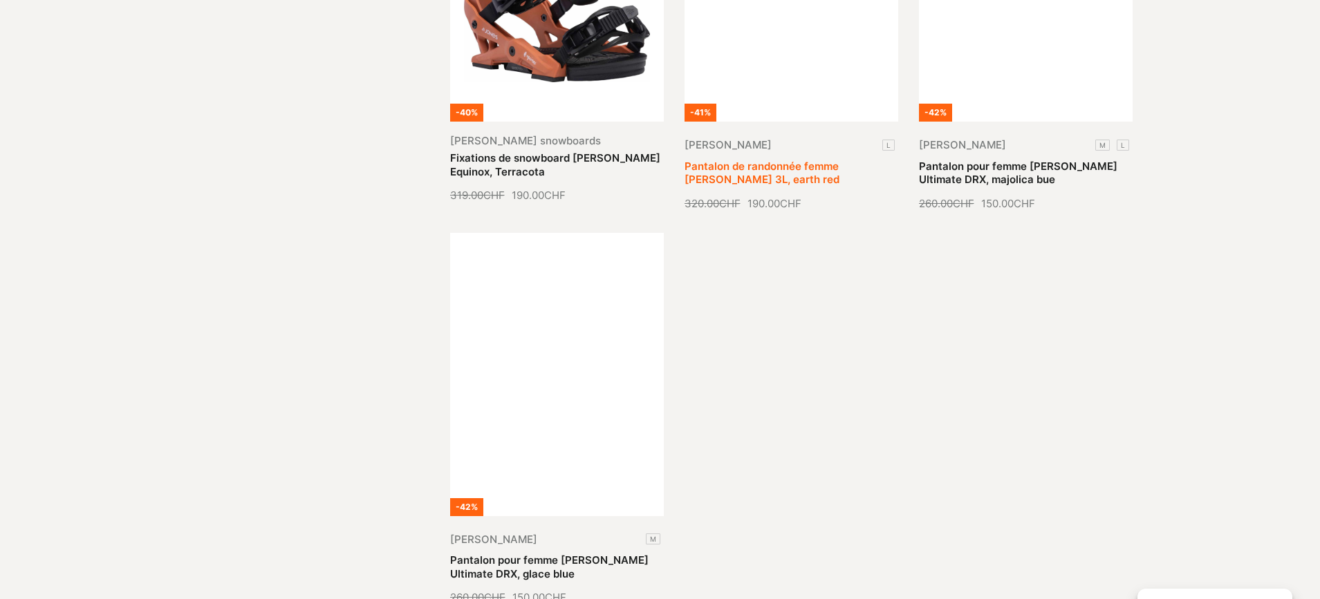
scroll to position [10994, 0]
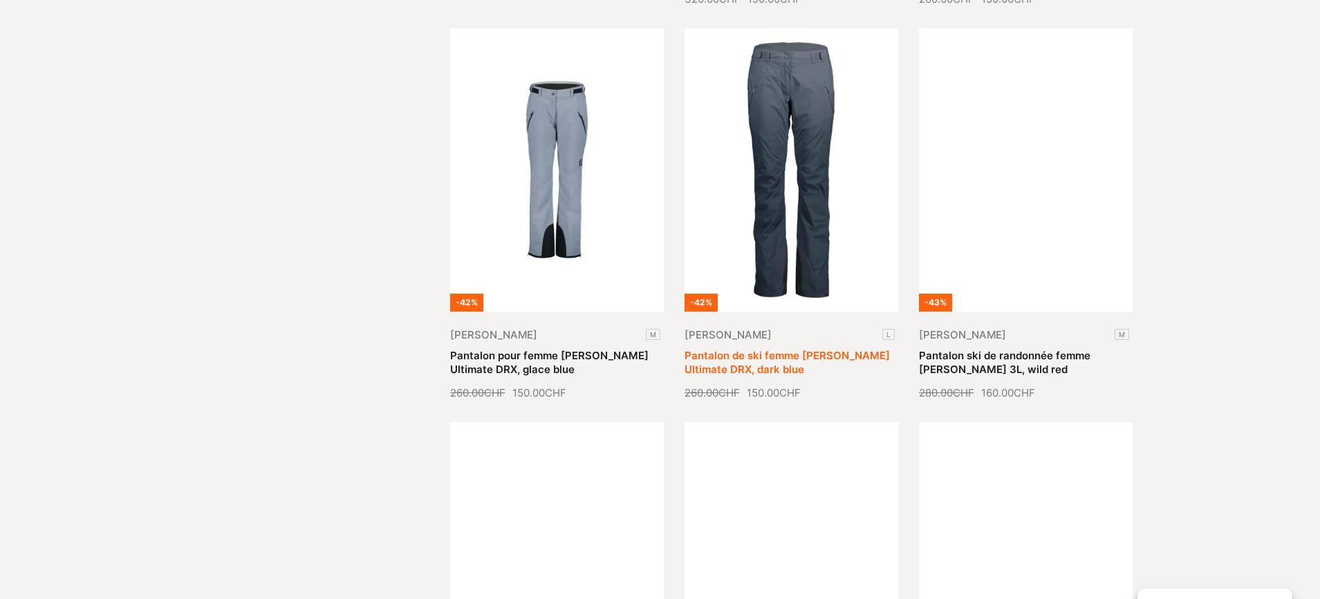
scroll to position [11166, 0]
